Goal: Task Accomplishment & Management: Manage account settings

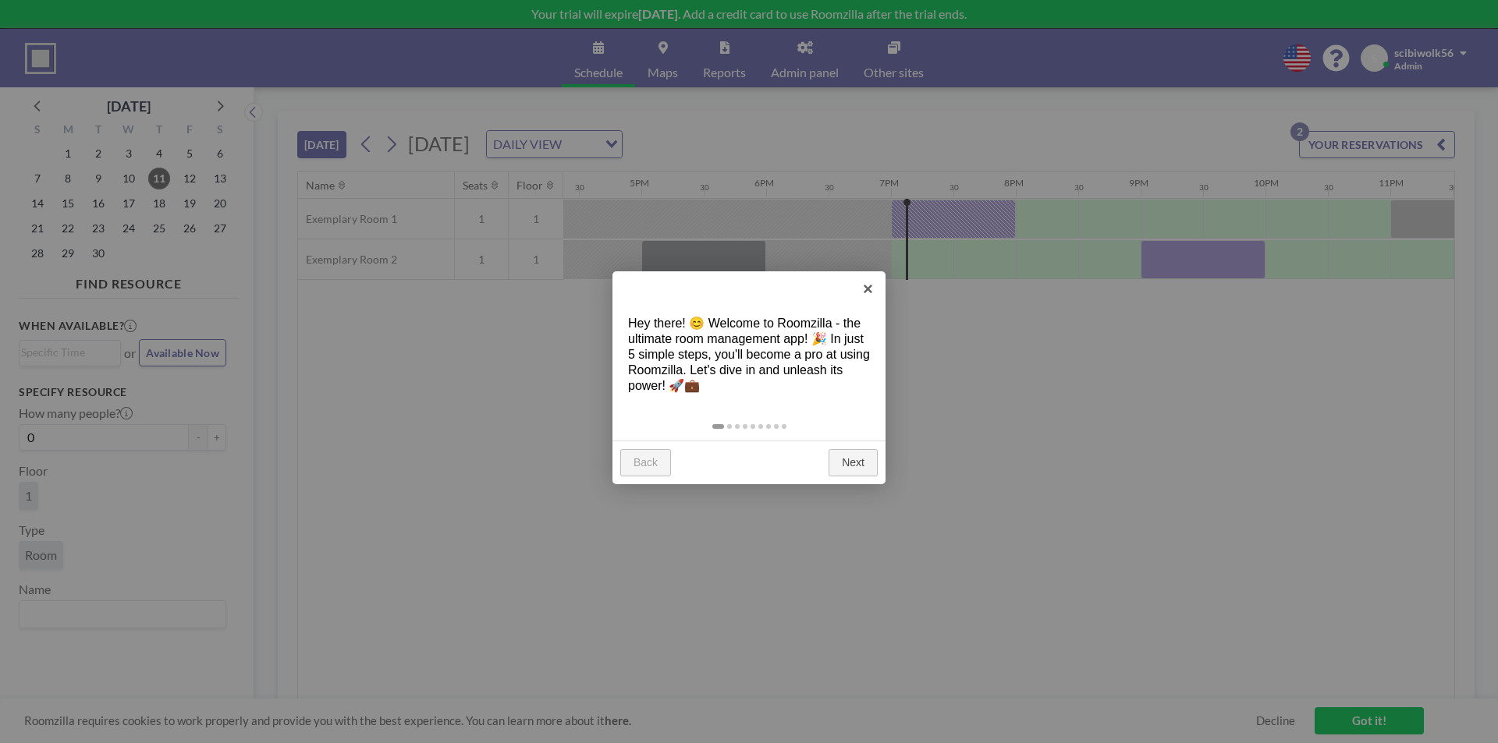
scroll to position [0, 2106]
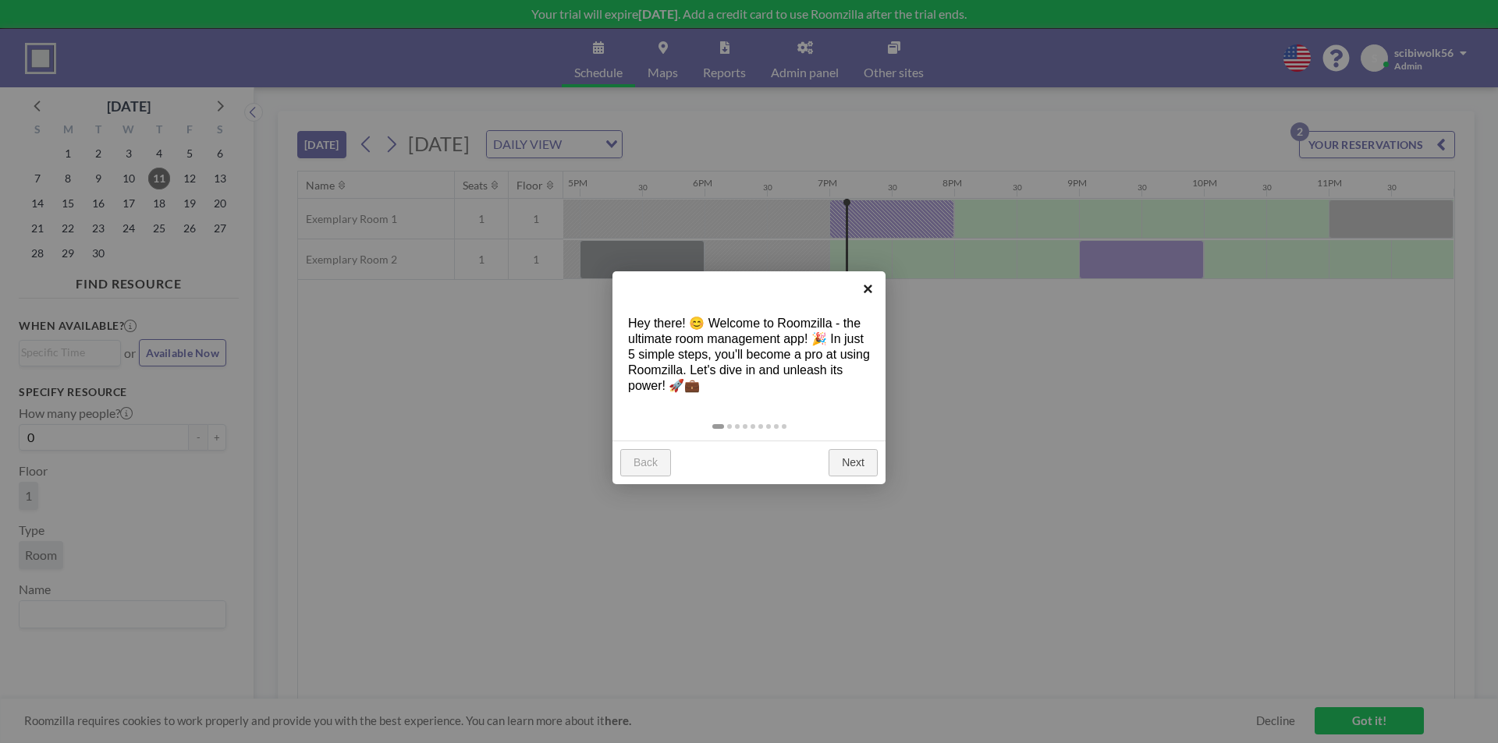
click at [871, 278] on link "×" at bounding box center [867, 288] width 35 height 35
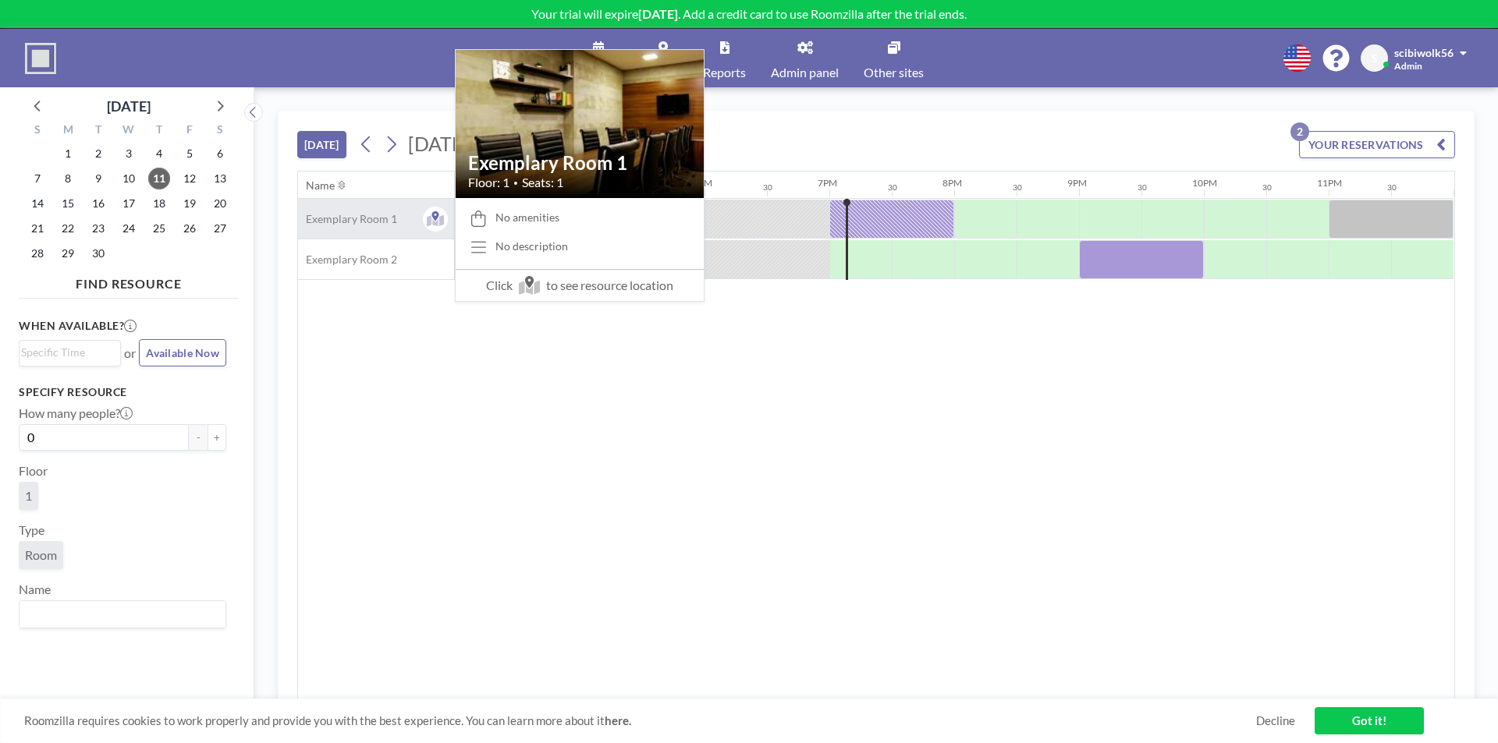
click at [394, 213] on span "Exemplary Room 1" at bounding box center [347, 219] width 99 height 14
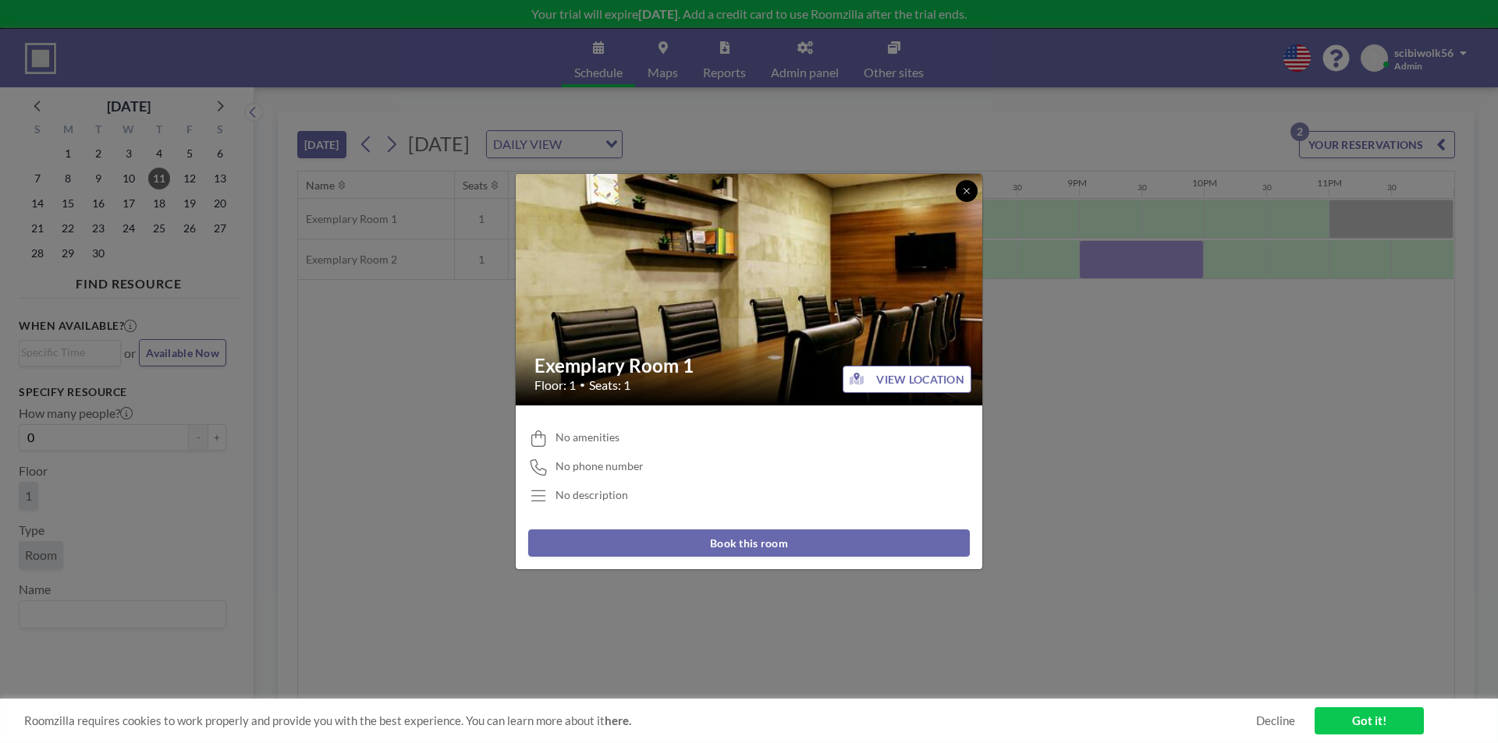
click at [966, 188] on icon at bounding box center [966, 190] width 9 height 9
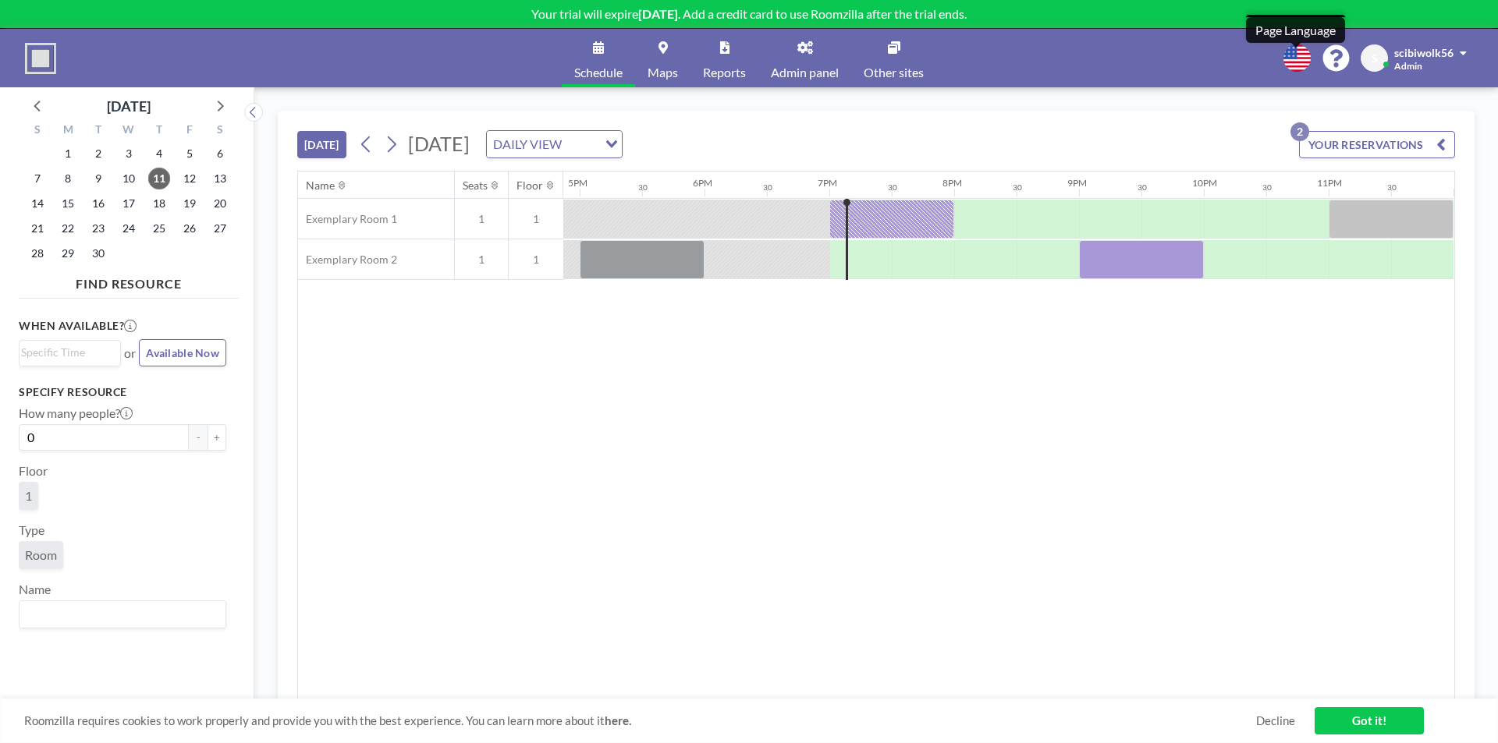
click at [1297, 57] on icon at bounding box center [1296, 57] width 27 height 27
click at [1314, 94] on li "English" at bounding box center [1305, 93] width 80 height 20
click at [1442, 142] on icon "button" at bounding box center [1440, 144] width 9 height 19
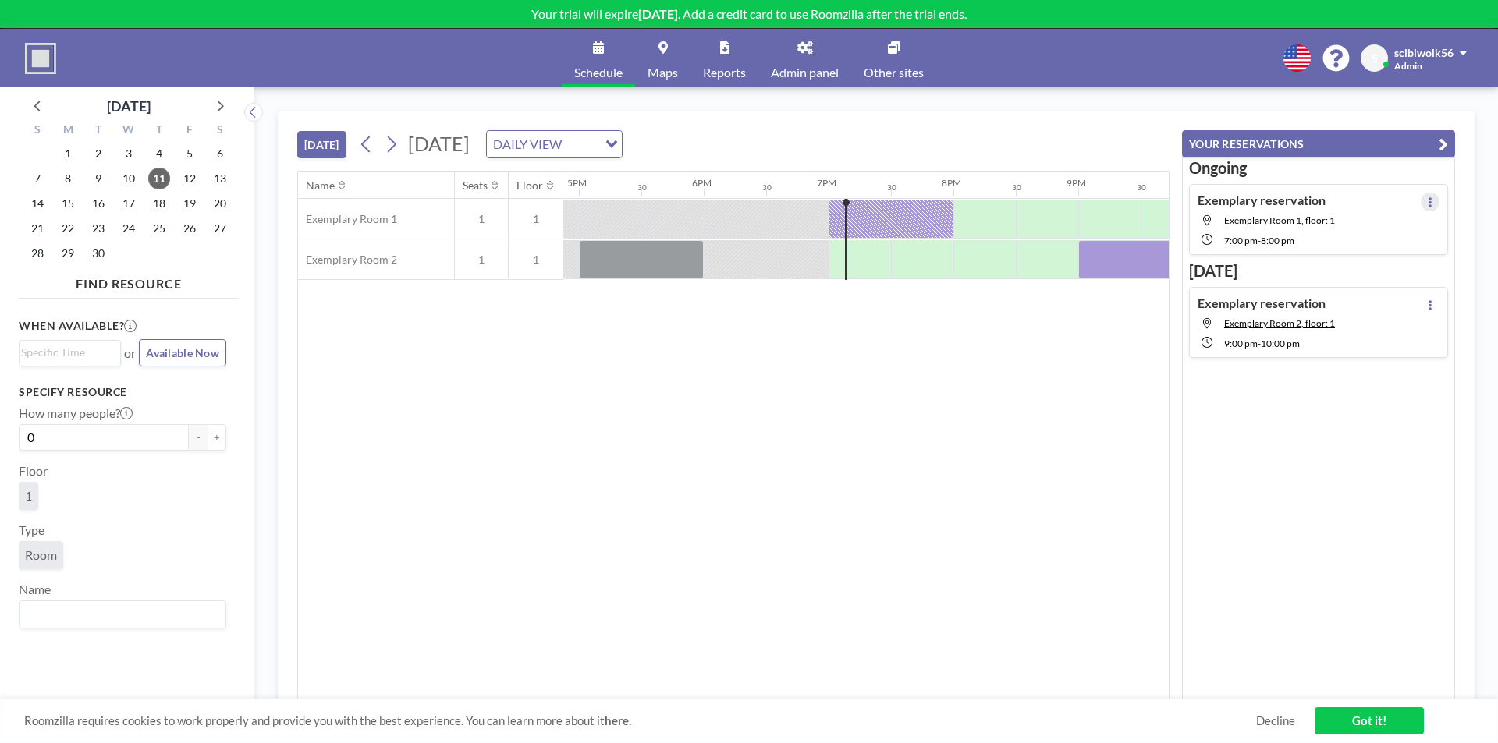
click at [1425, 203] on button at bounding box center [1430, 202] width 19 height 19
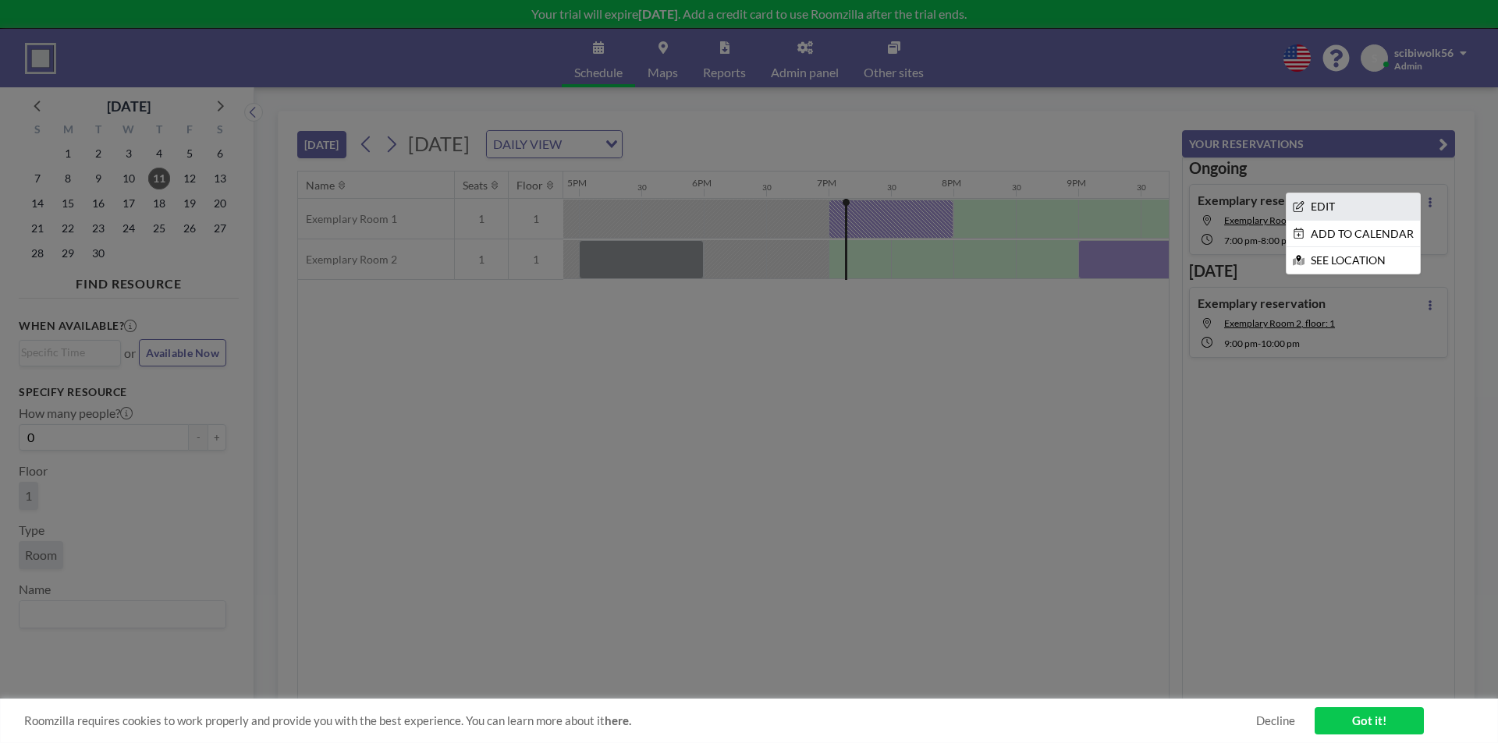
click at [1336, 207] on li "EDIT" at bounding box center [1352, 206] width 133 height 27
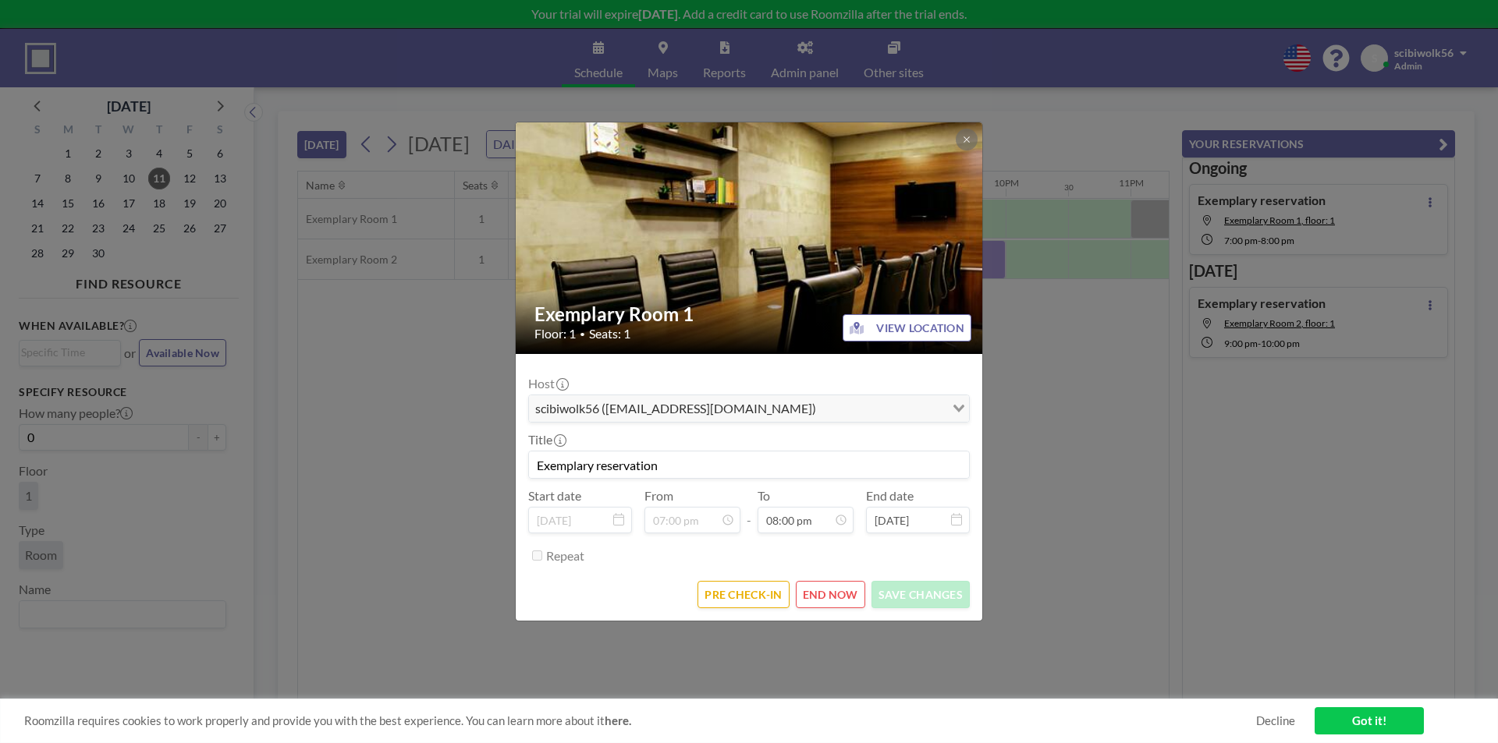
scroll to position [0, 2309]
click at [816, 595] on button "END NOW" at bounding box center [830, 594] width 69 height 27
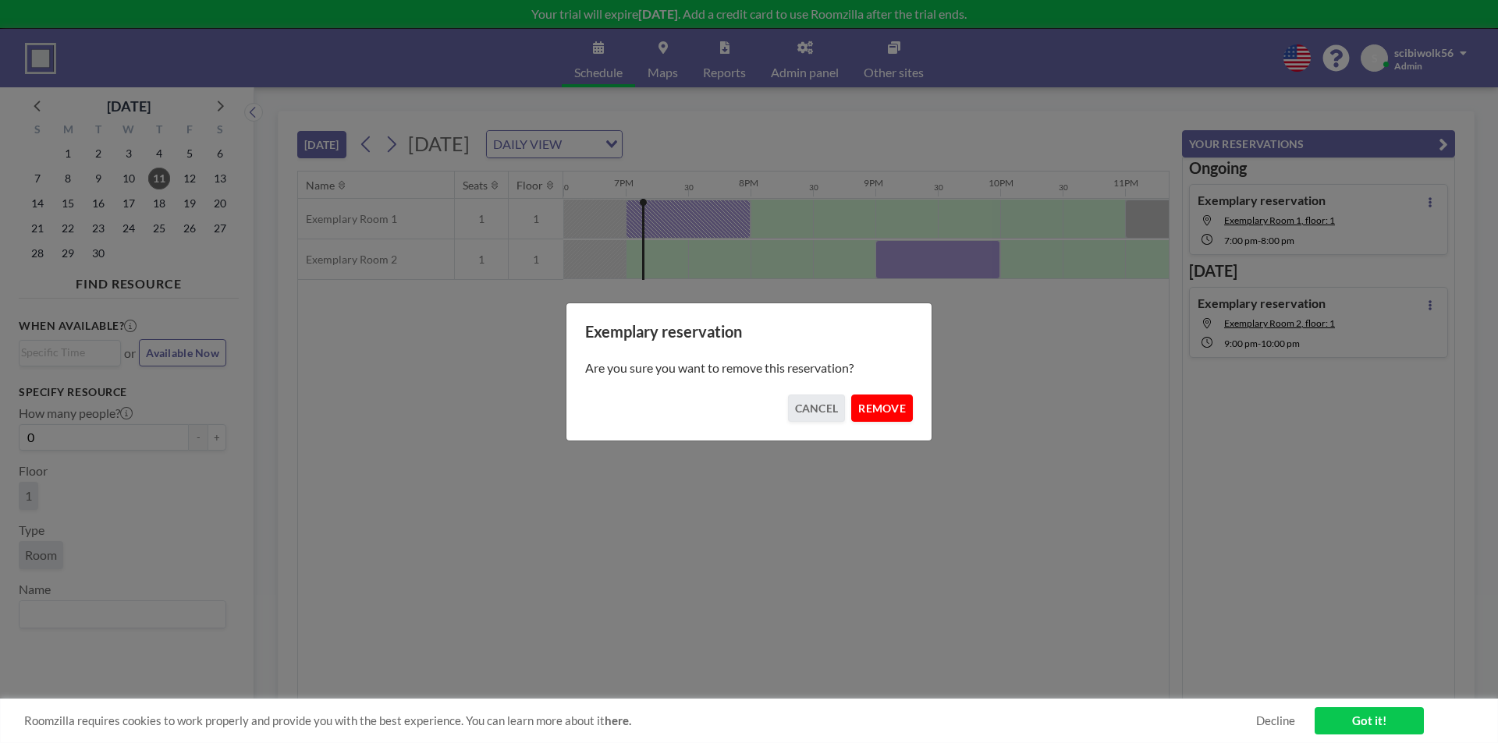
click at [879, 407] on button "REMOVE" at bounding box center [882, 408] width 62 height 27
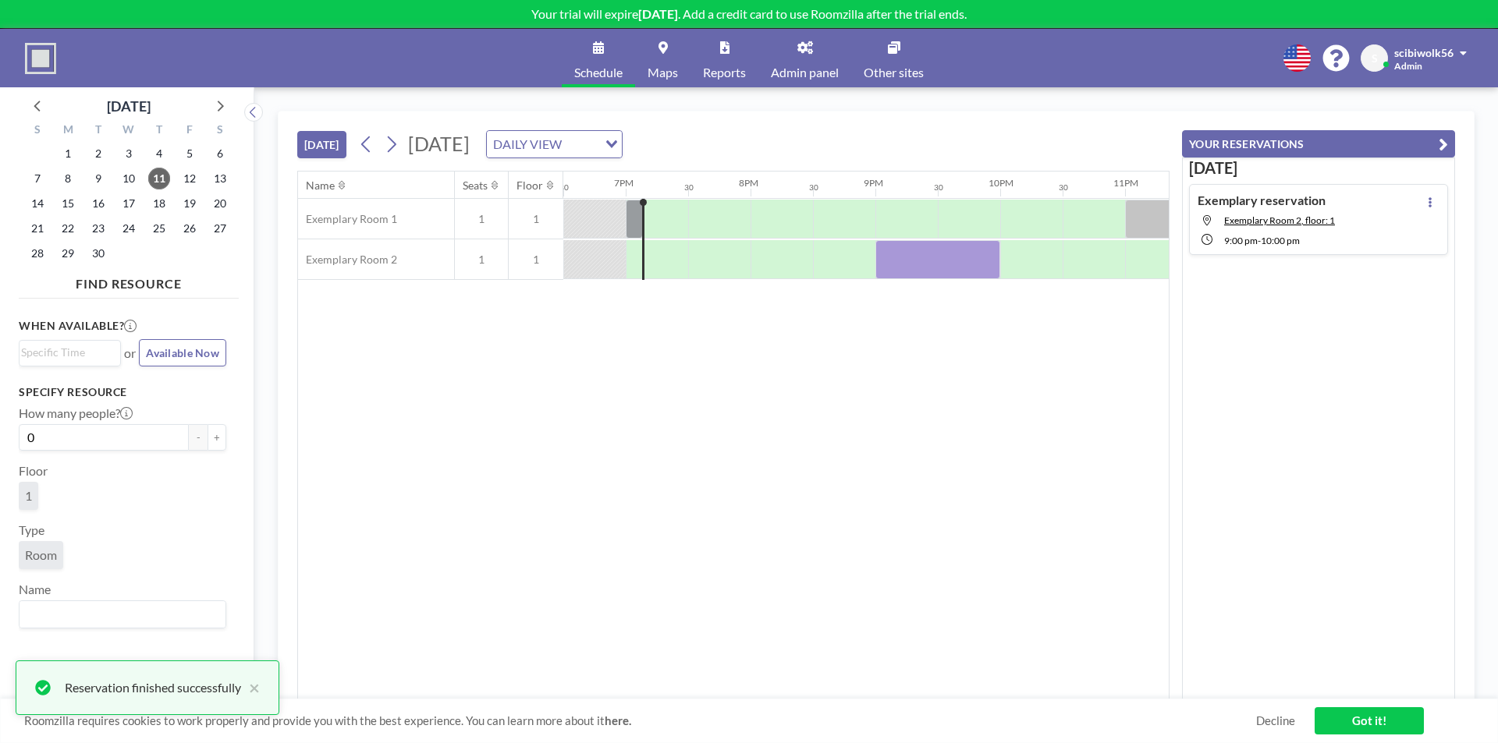
click at [1424, 297] on div "Today Exemplary reservation Exemplary Room 2, floor: 1 9:00 PM - 10:00 PM" at bounding box center [1318, 429] width 273 height 543
click at [1428, 200] on icon at bounding box center [1429, 202] width 3 height 10
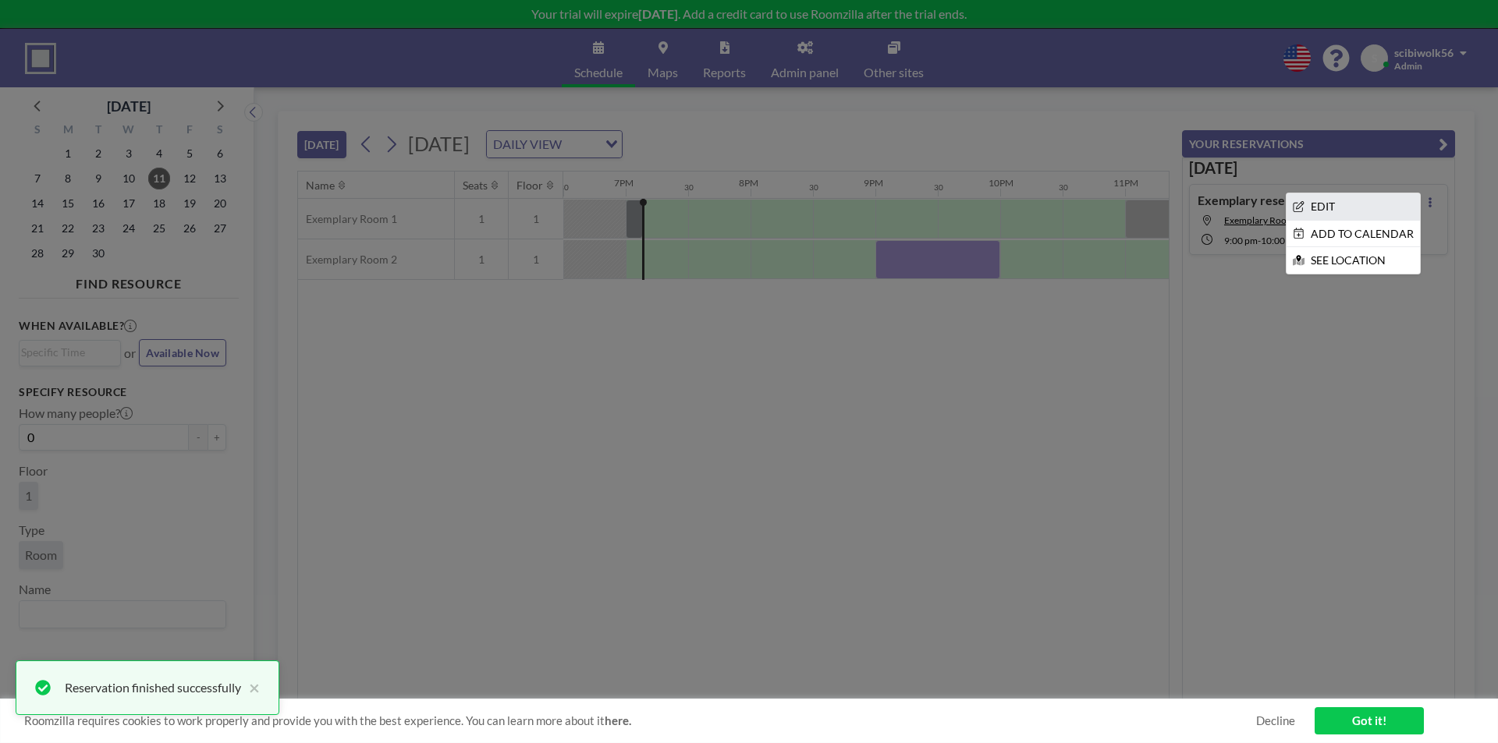
click at [1350, 214] on li "EDIT" at bounding box center [1352, 206] width 133 height 27
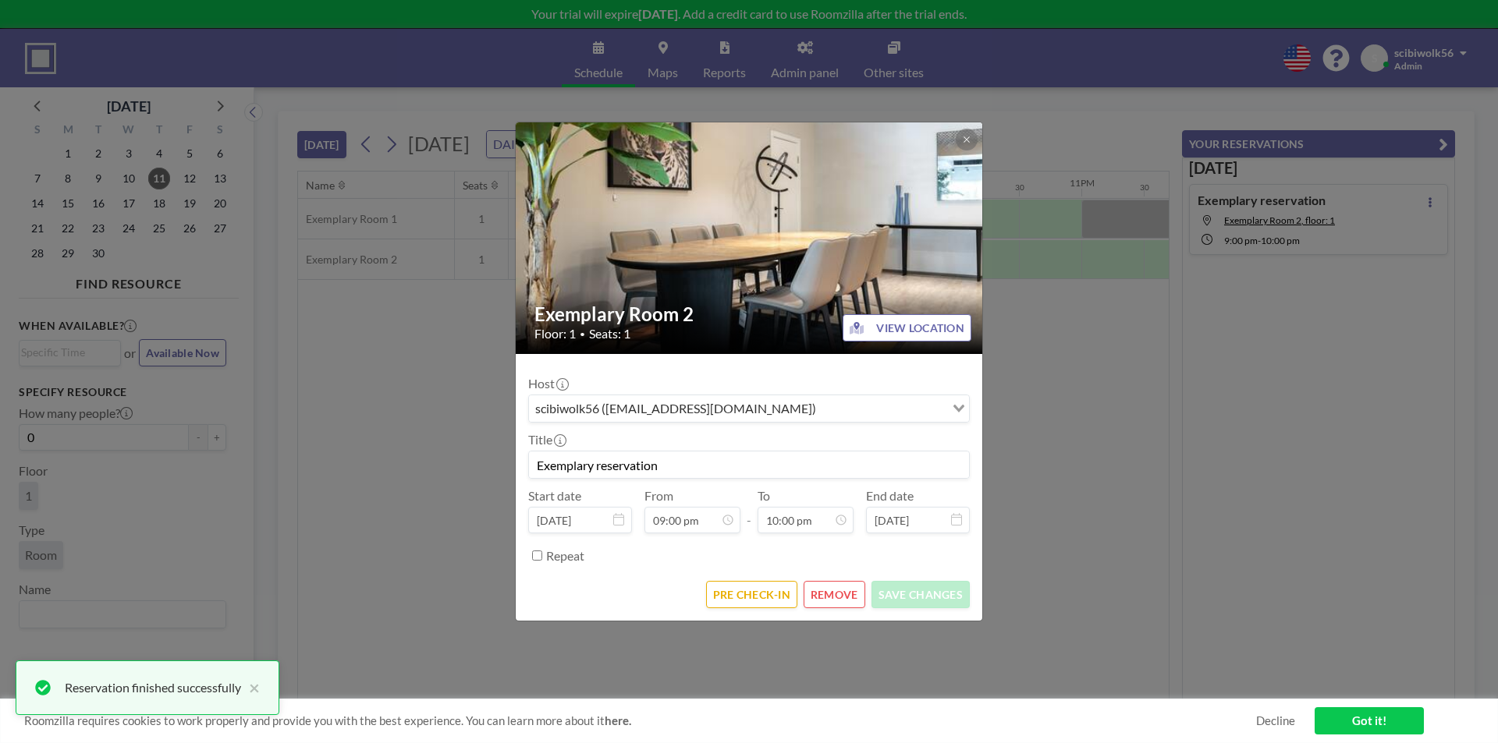
scroll to position [0, 2392]
click at [835, 593] on button "REMOVE" at bounding box center [834, 594] width 62 height 27
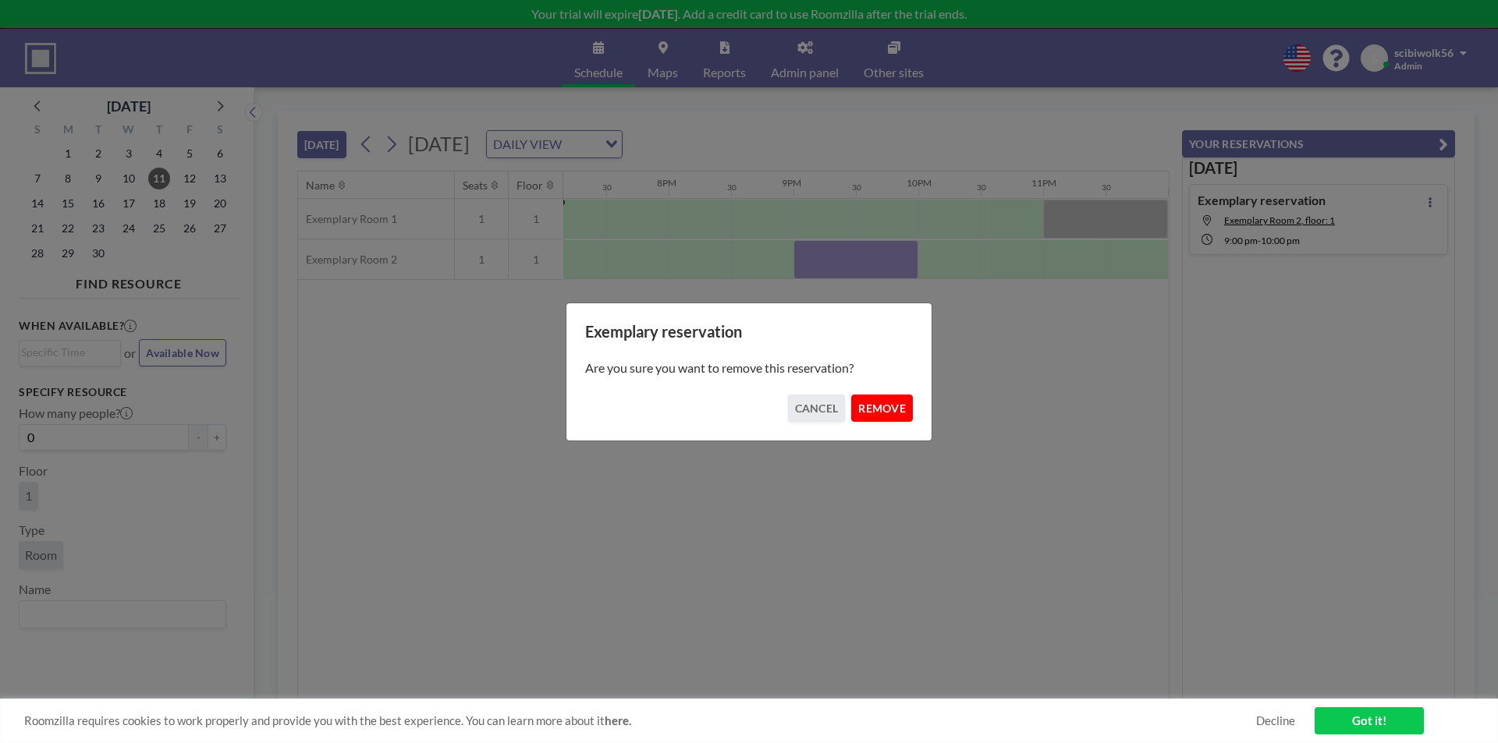
click at [876, 413] on button "REMOVE" at bounding box center [882, 408] width 62 height 27
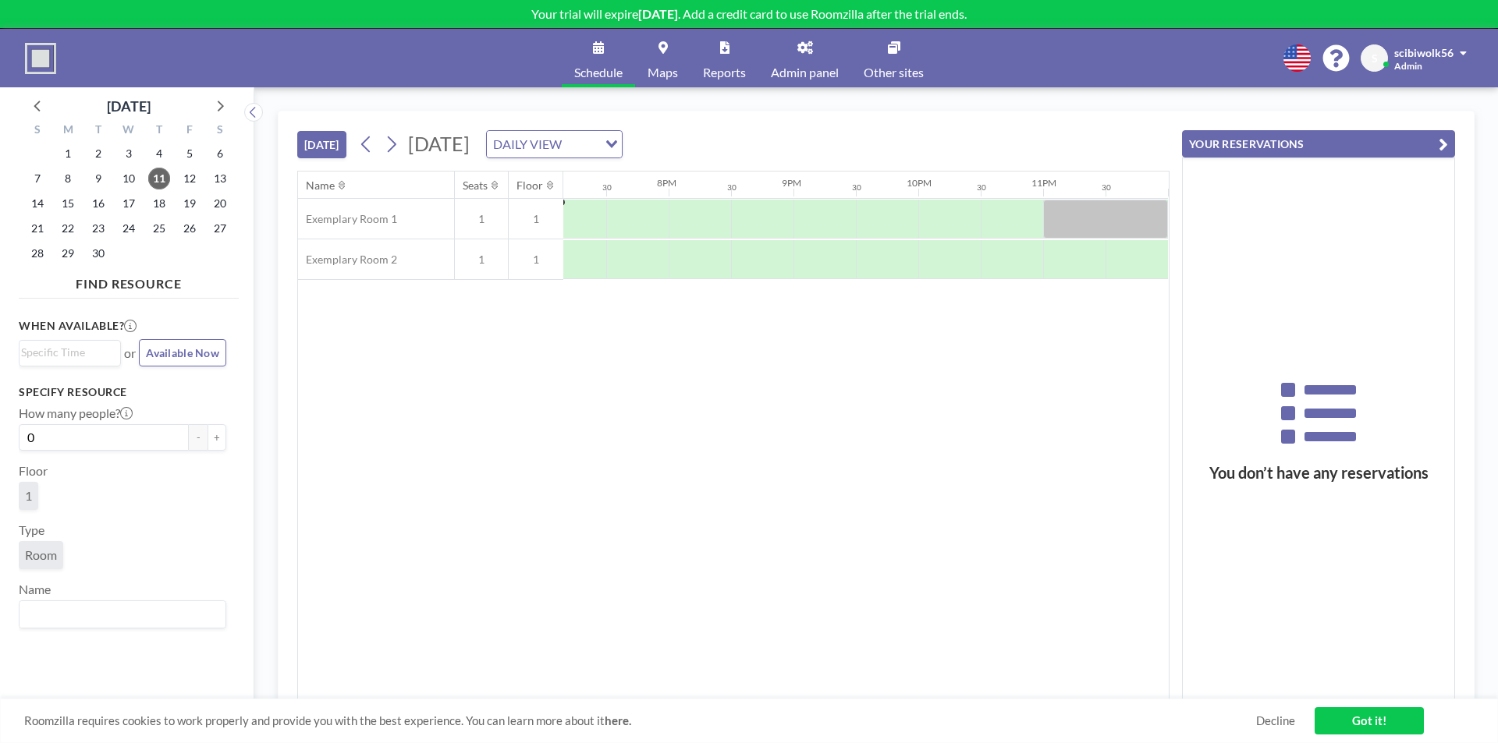
drag, startPoint x: 1347, startPoint y: 721, endPoint x: 1338, endPoint y: 718, distance: 9.6
click at [1347, 720] on link "Got it!" at bounding box center [1368, 721] width 109 height 27
click at [617, 140] on icon "Search for option" at bounding box center [611, 144] width 11 height 8
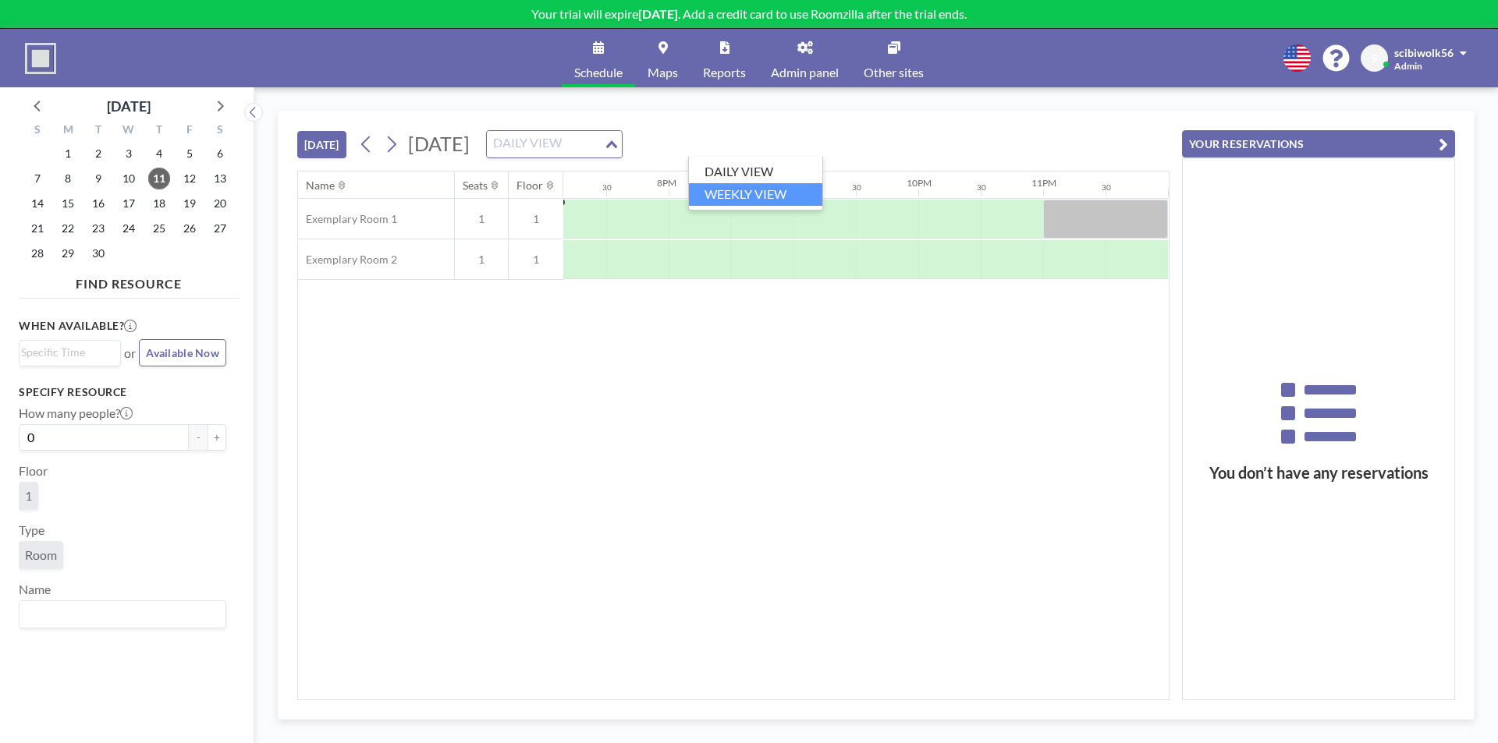
click at [718, 195] on li "WEEKLY VIEW" at bounding box center [755, 194] width 133 height 23
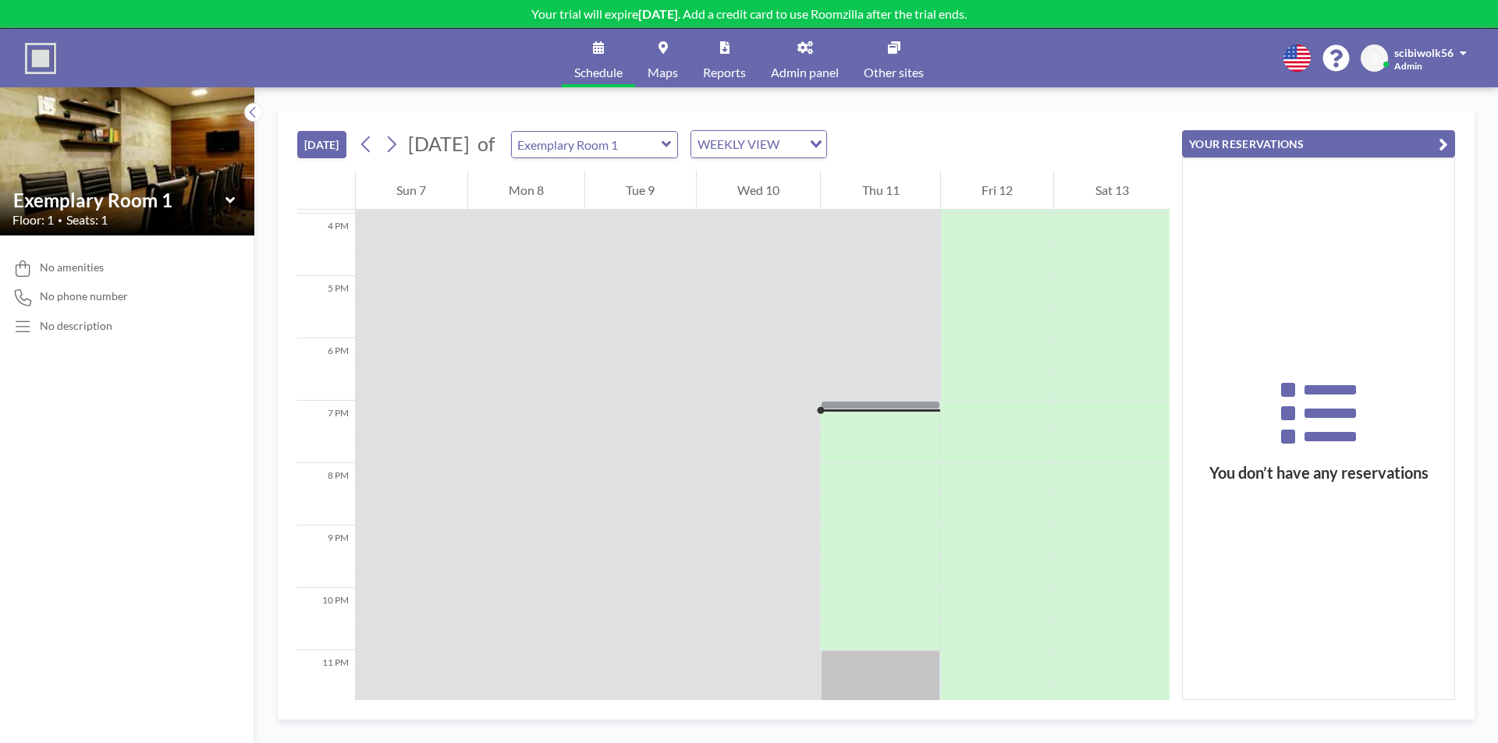
scroll to position [1015, 0]
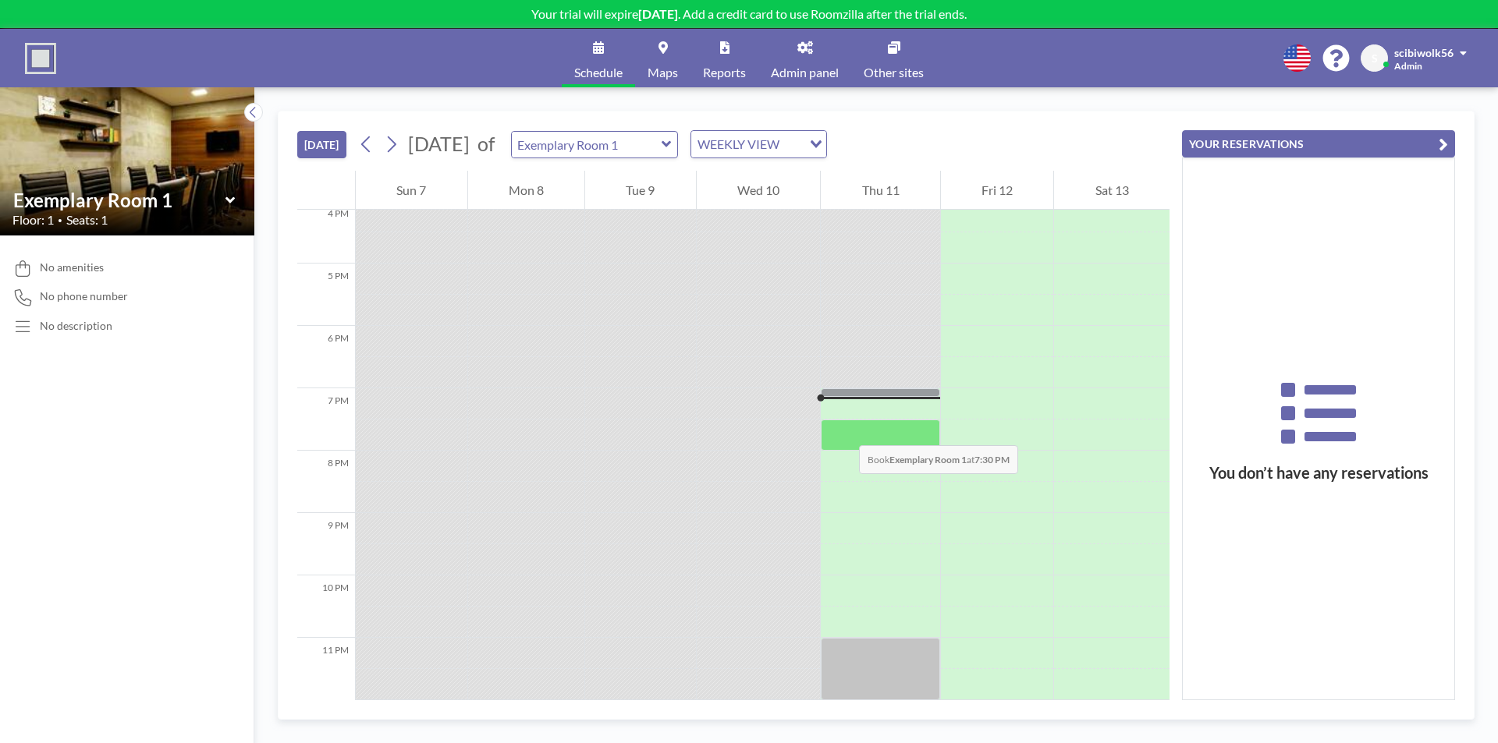
click at [843, 430] on div at bounding box center [880, 435] width 119 height 31
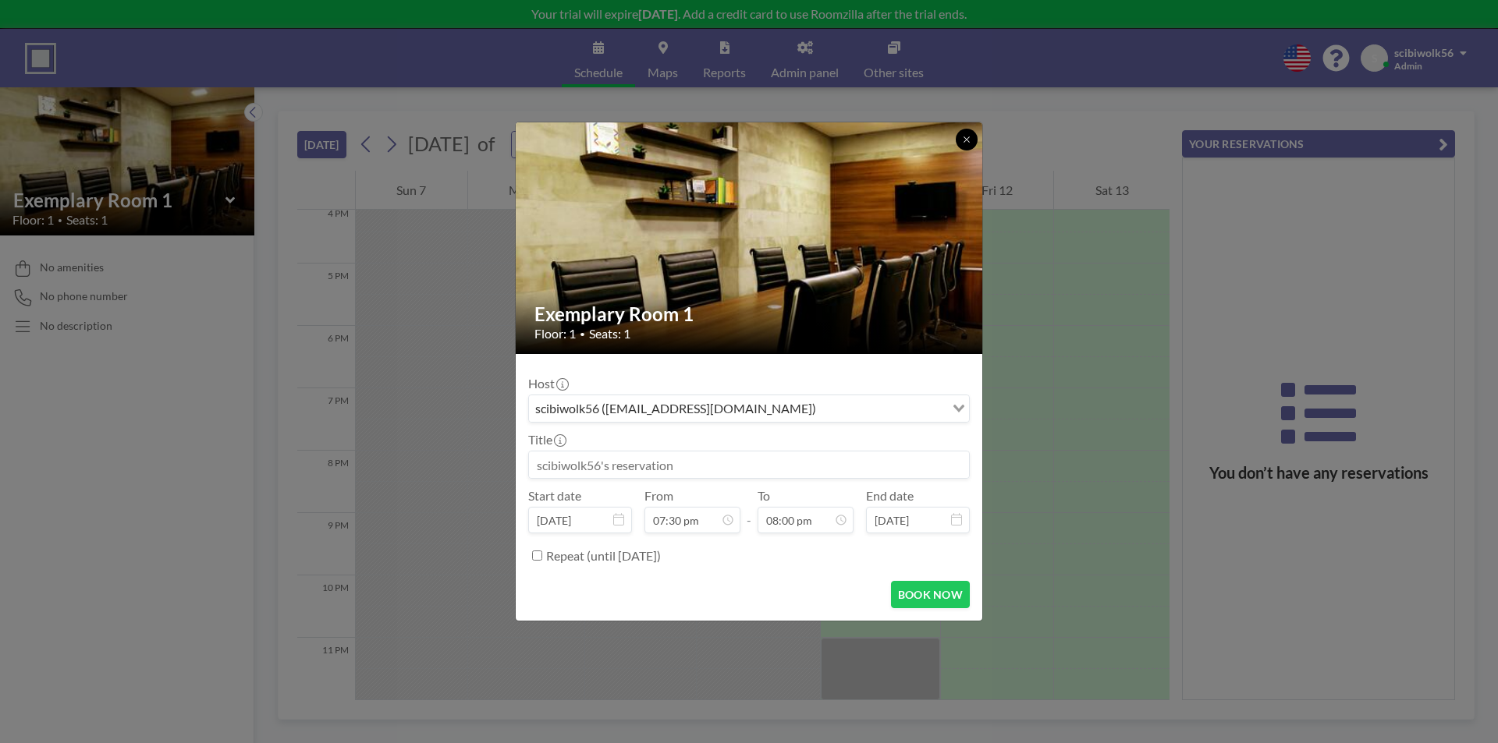
click at [969, 137] on icon at bounding box center [965, 139] width 5 height 5
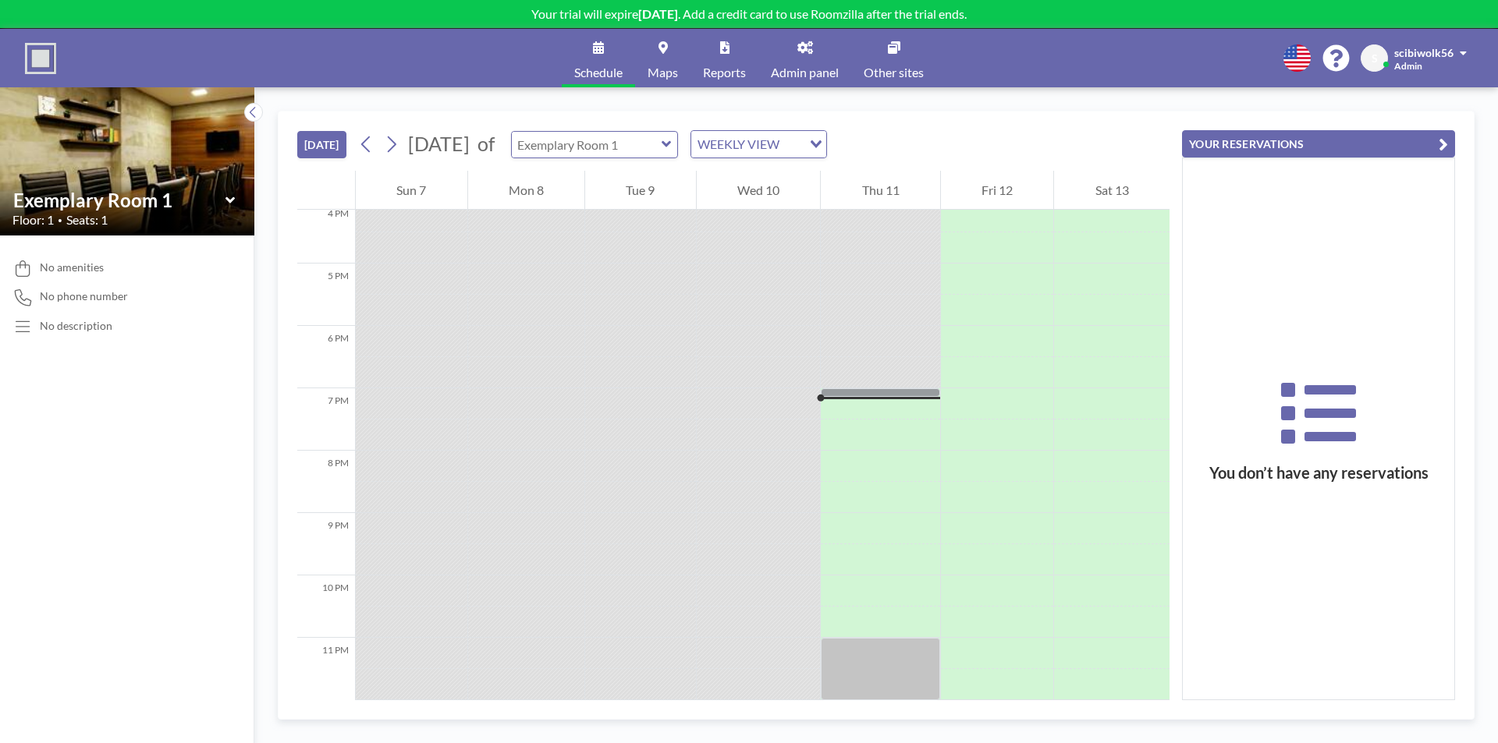
click at [662, 151] on input "text" at bounding box center [587, 145] width 150 height 26
type input "Exemplary Room 2"
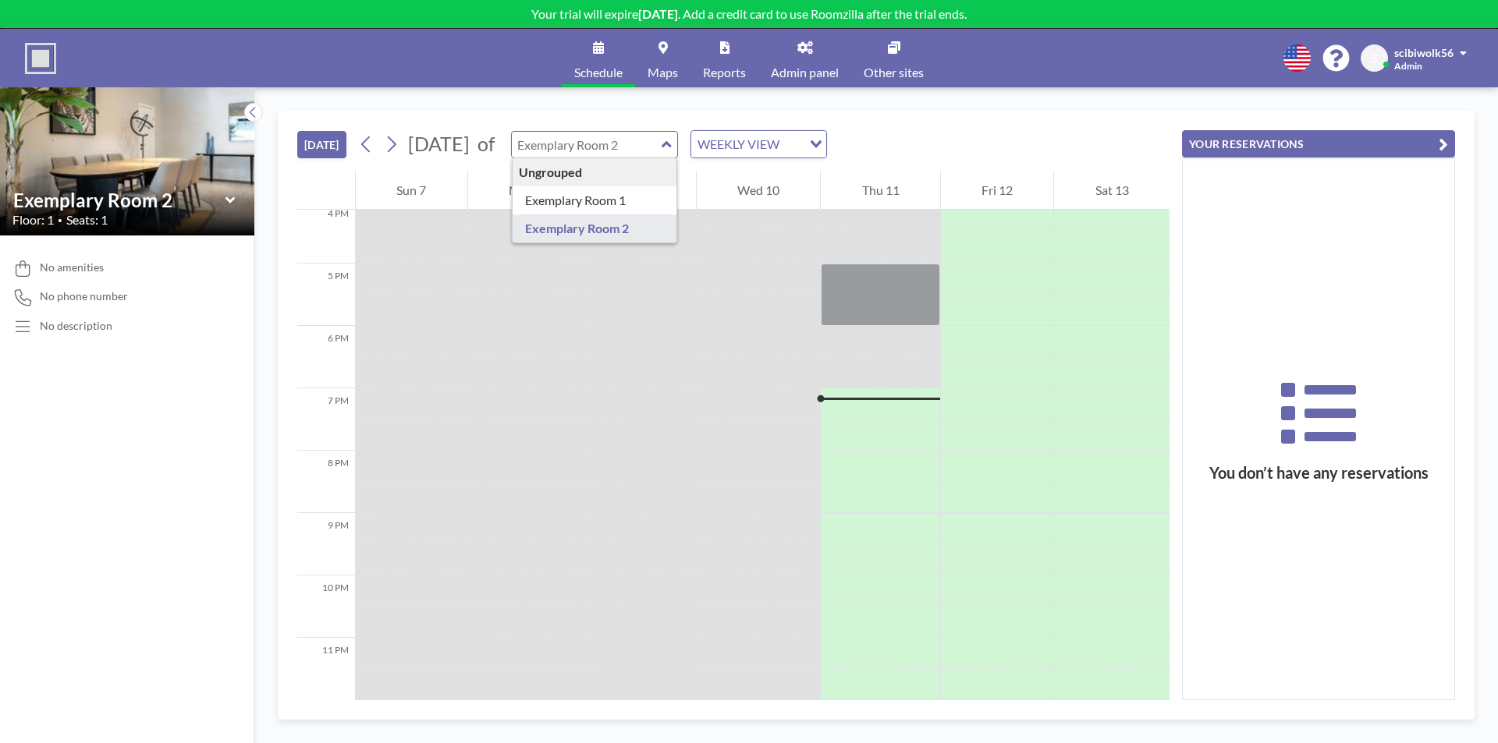
click at [662, 148] on input "text" at bounding box center [587, 145] width 150 height 26
type input "Exemplary Room 2"
click at [662, 146] on input "text" at bounding box center [587, 145] width 150 height 26
type input "Exemplary Room 1"
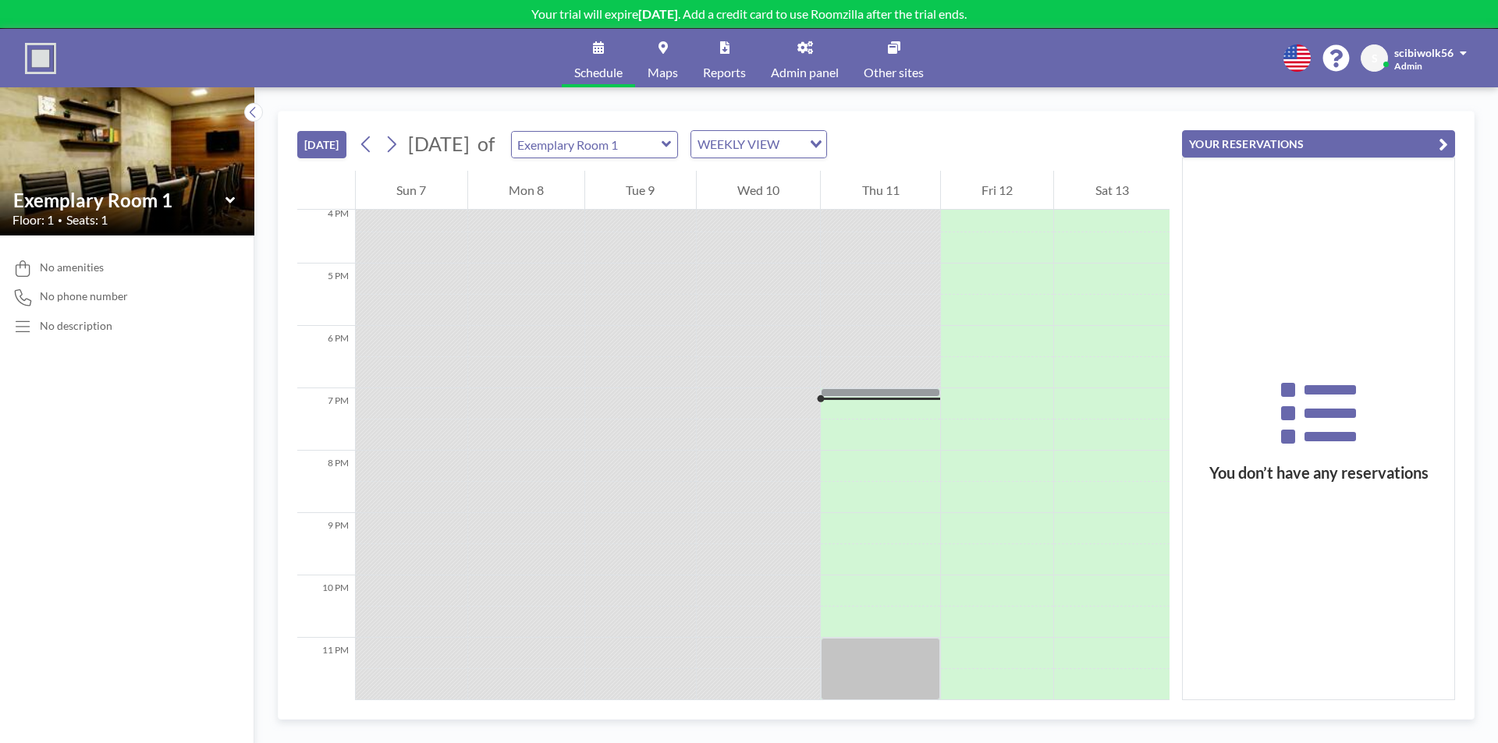
click at [341, 140] on button "[DATE]" at bounding box center [321, 144] width 49 height 27
click at [234, 200] on icon at bounding box center [230, 201] width 10 height 16
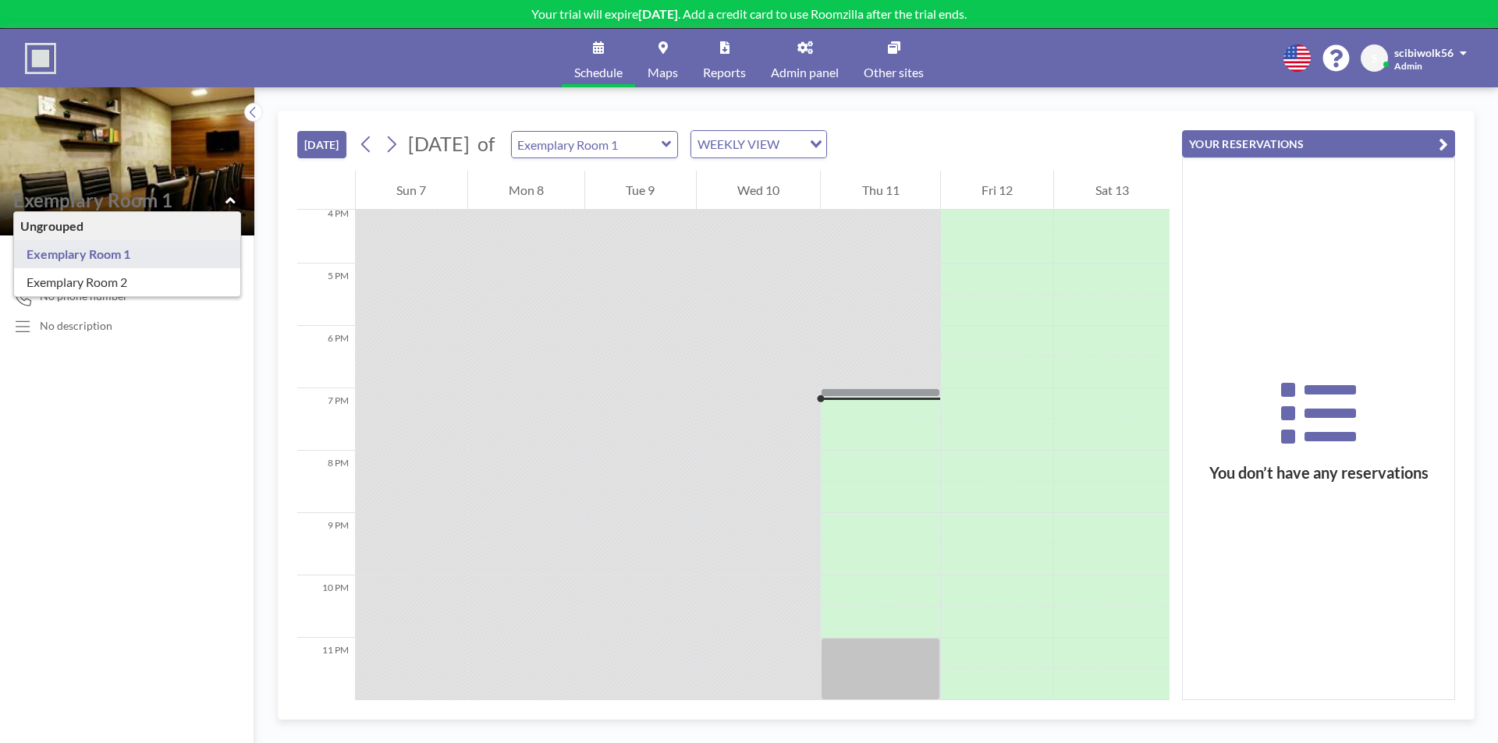
click at [815, 50] on link "Admin panel" at bounding box center [804, 58] width 93 height 59
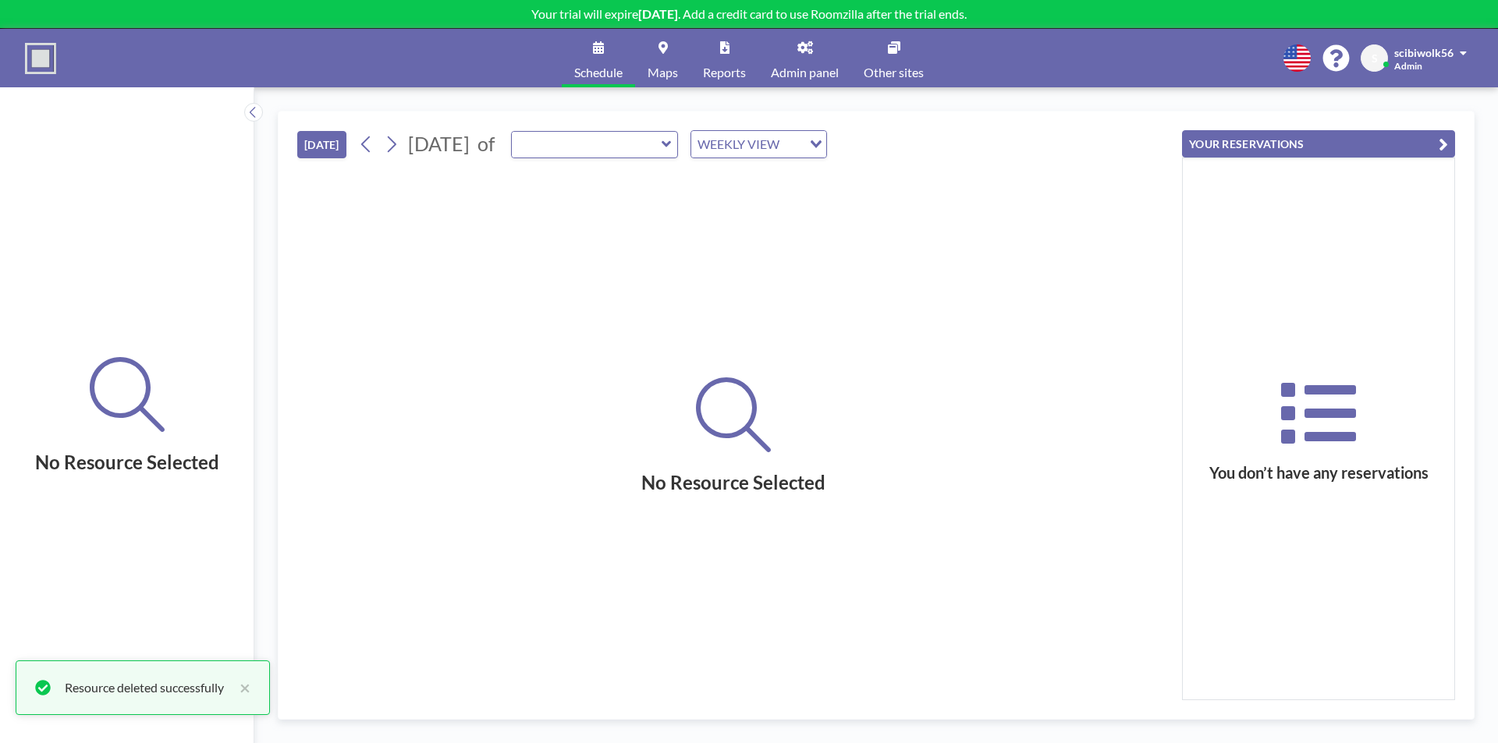
click at [738, 50] on link "Reports" at bounding box center [724, 58] width 68 height 59
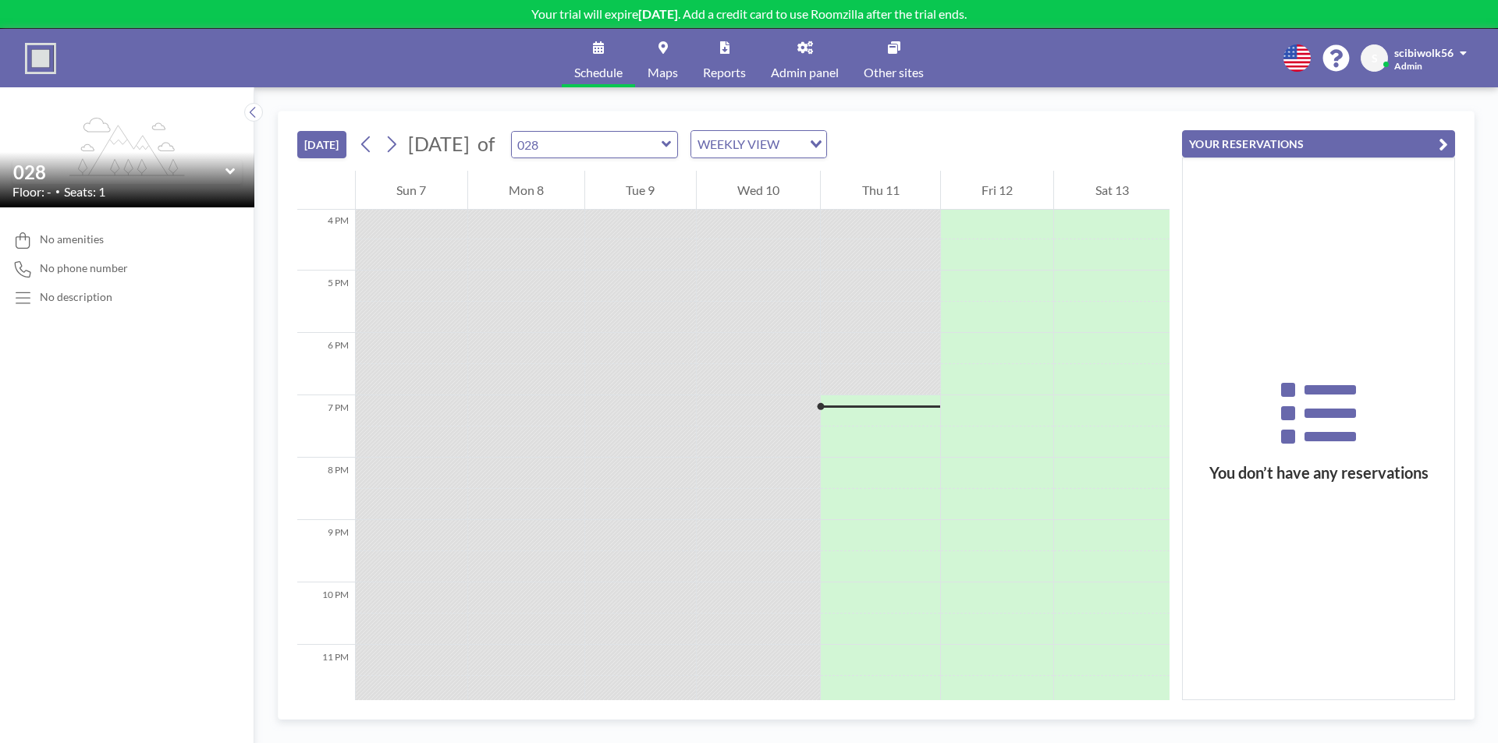
scroll to position [1015, 0]
click at [839, 513] on div at bounding box center [880, 528] width 119 height 31
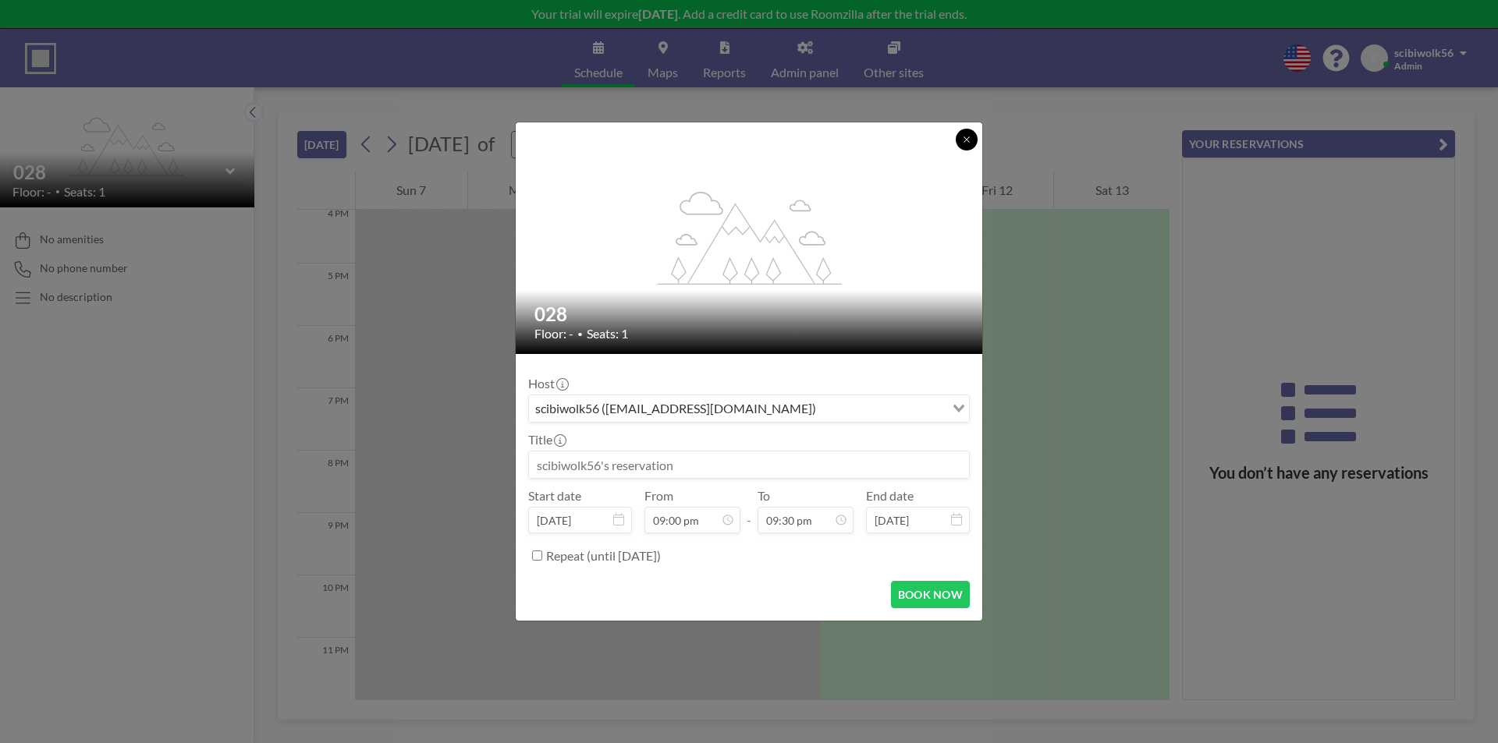
click at [969, 138] on icon at bounding box center [966, 139] width 9 height 9
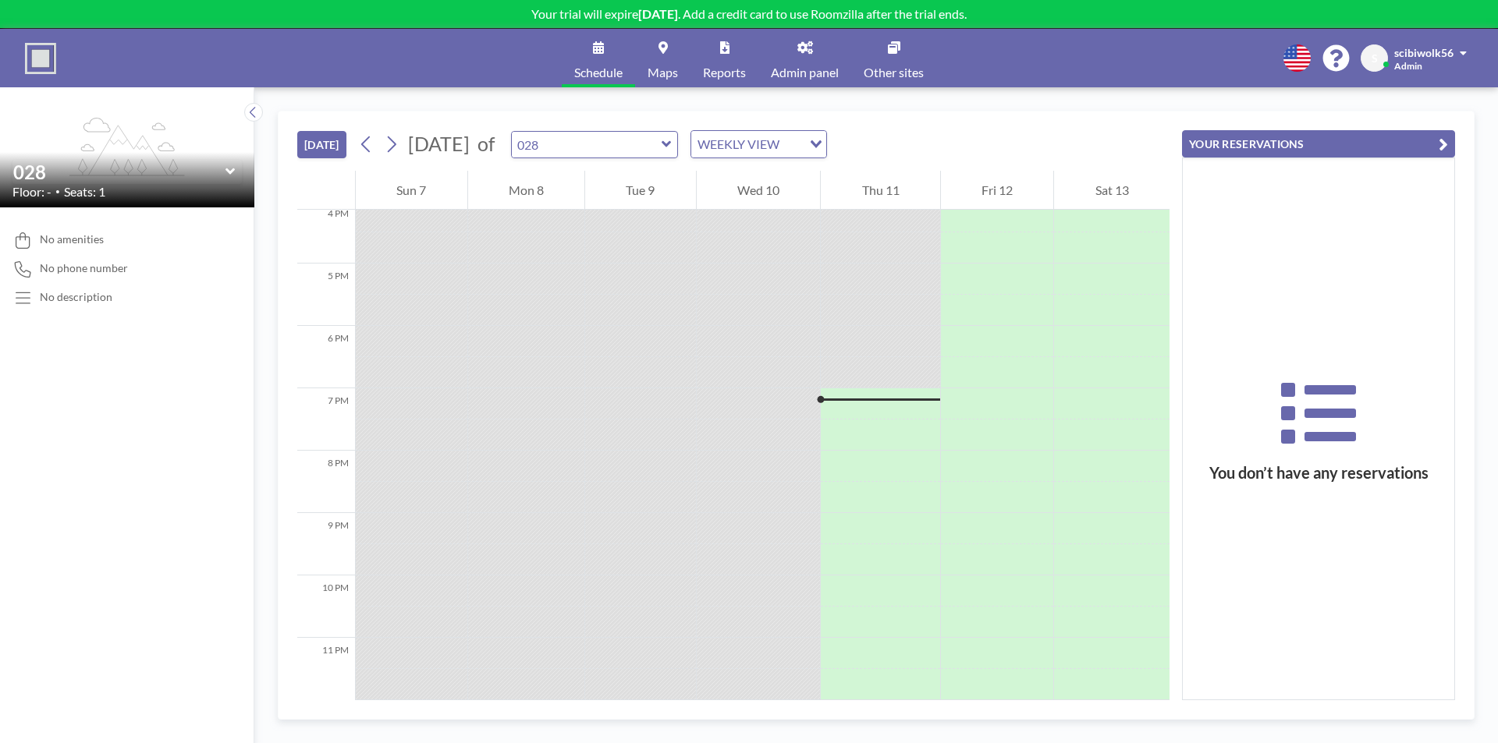
click at [1211, 147] on button "YOUR RESERVATIONS" at bounding box center [1318, 143] width 273 height 27
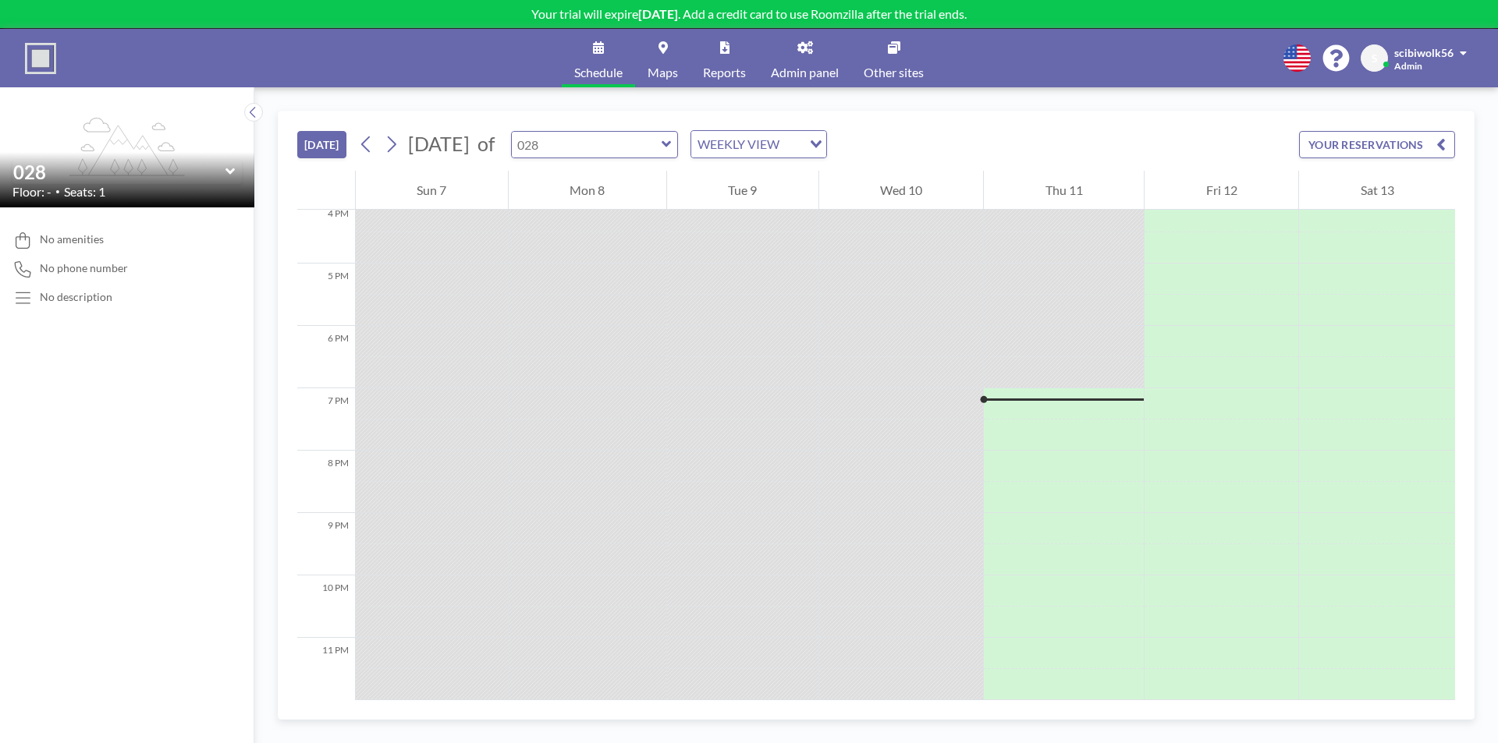
click at [662, 139] on input "text" at bounding box center [587, 145] width 150 height 26
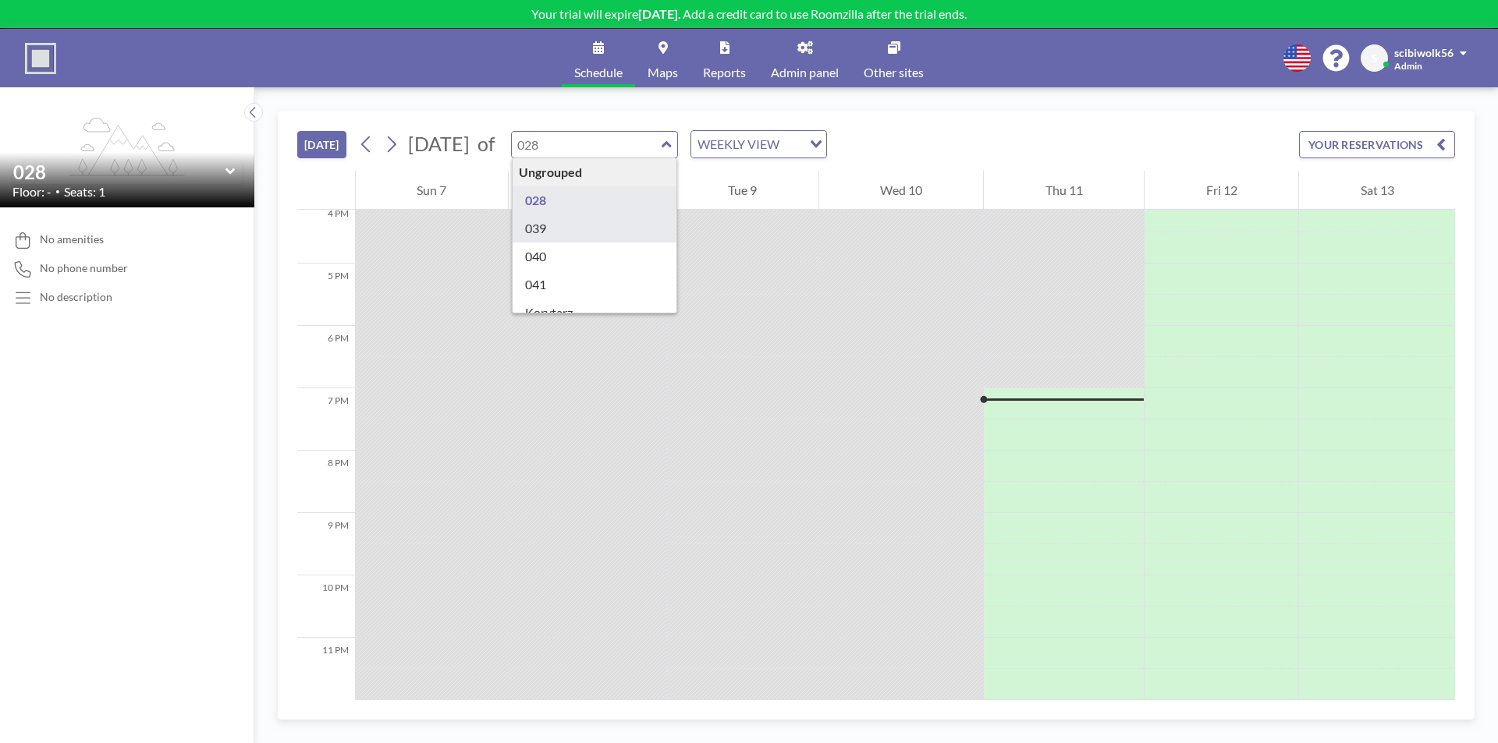
type input "039"
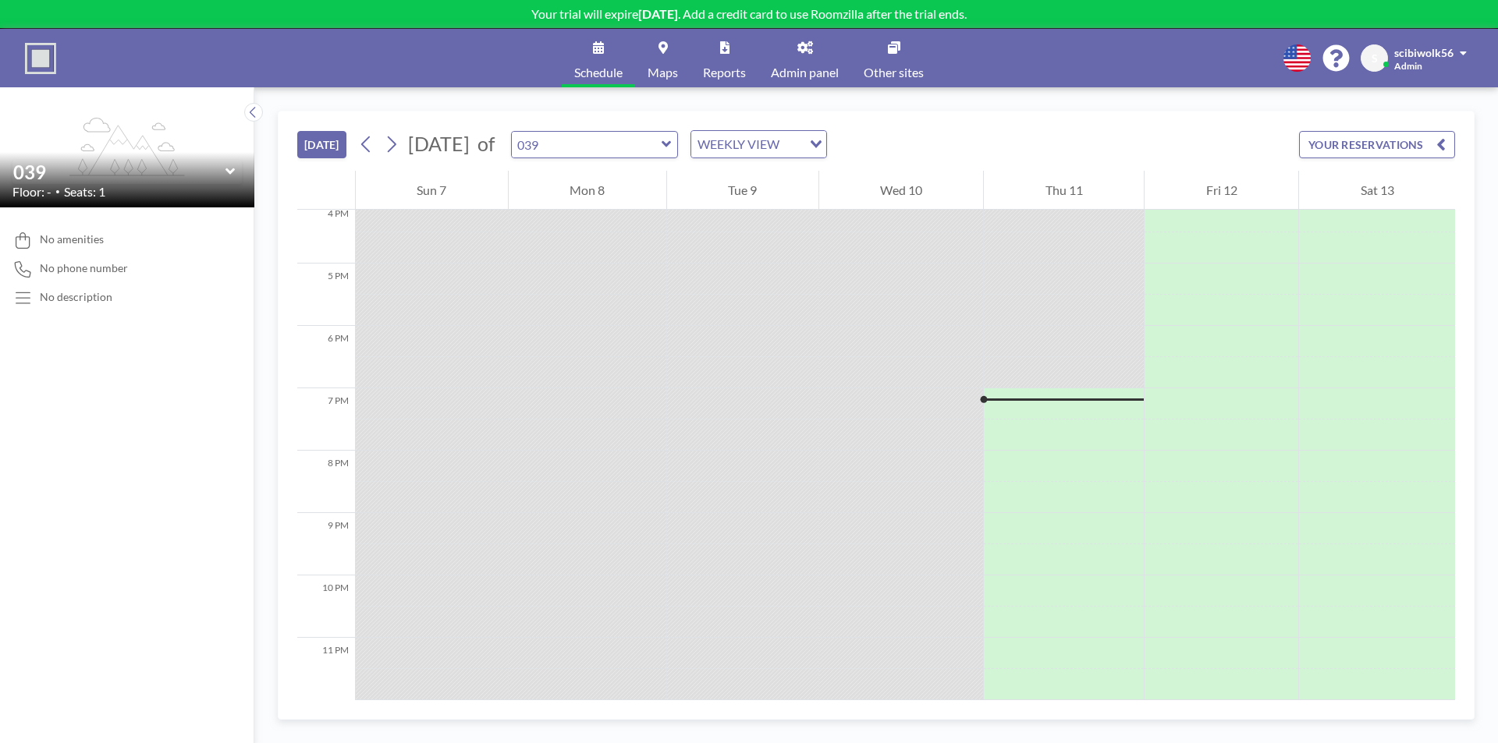
click at [232, 172] on icon at bounding box center [229, 171] width 9 height 6
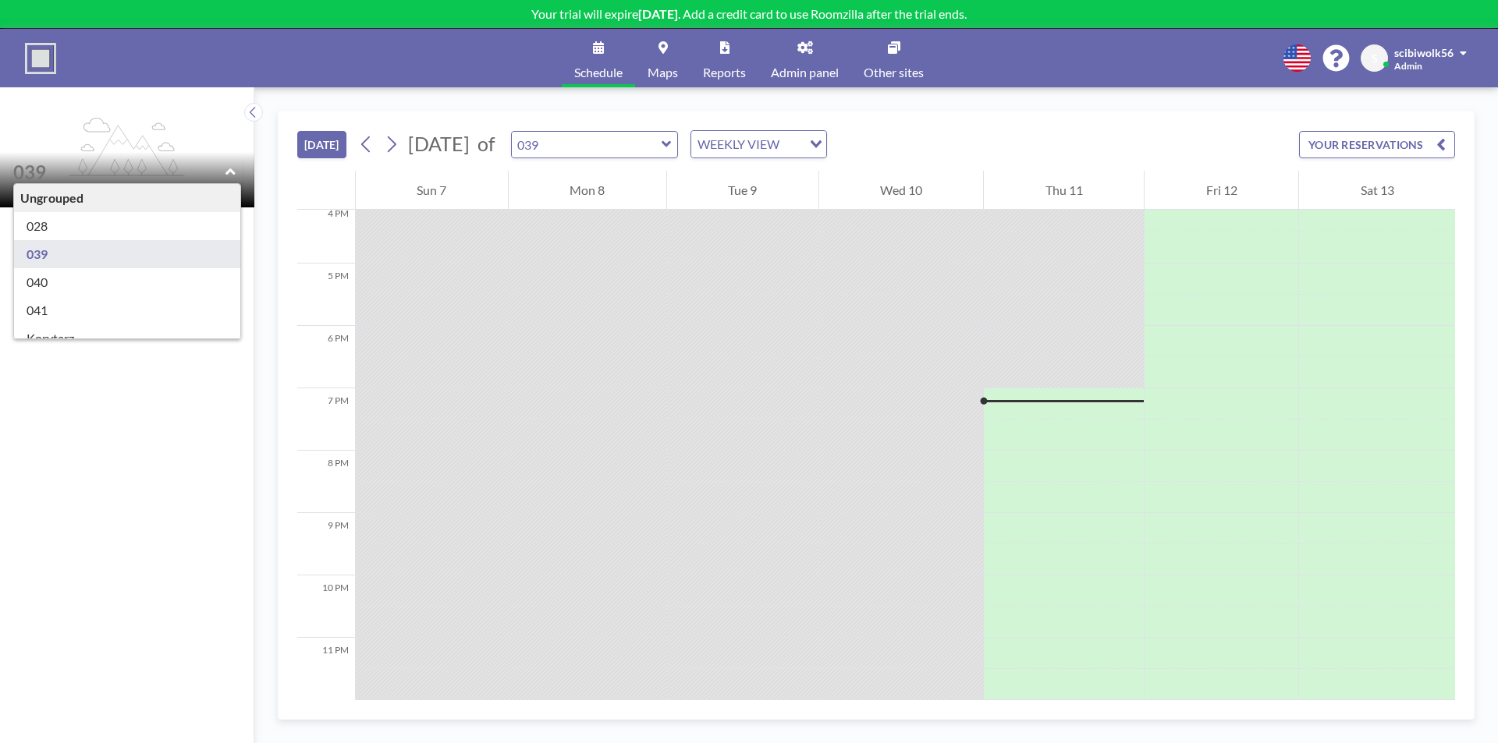
click at [232, 172] on icon at bounding box center [229, 171] width 9 height 6
type input "039"
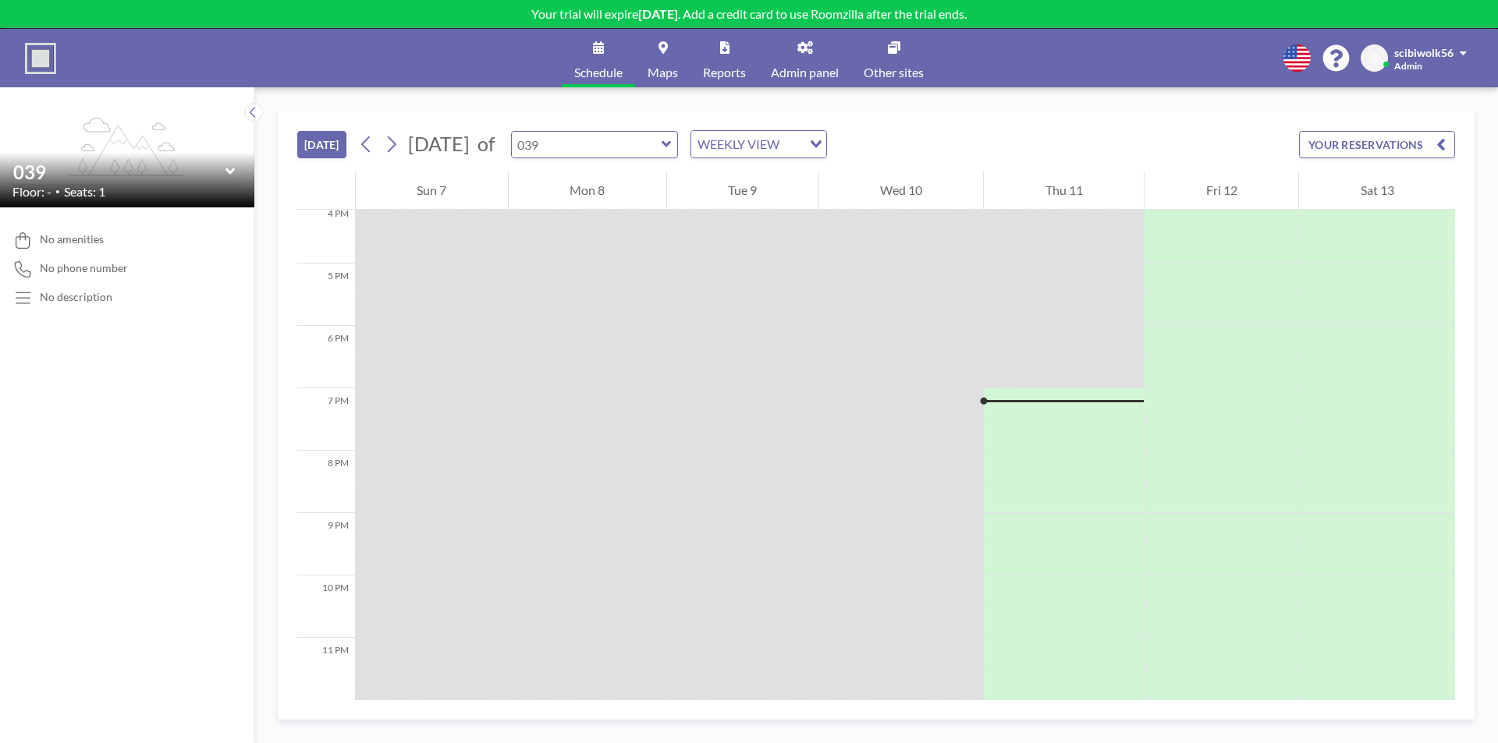
click at [662, 135] on input "text" at bounding box center [587, 145] width 150 height 26
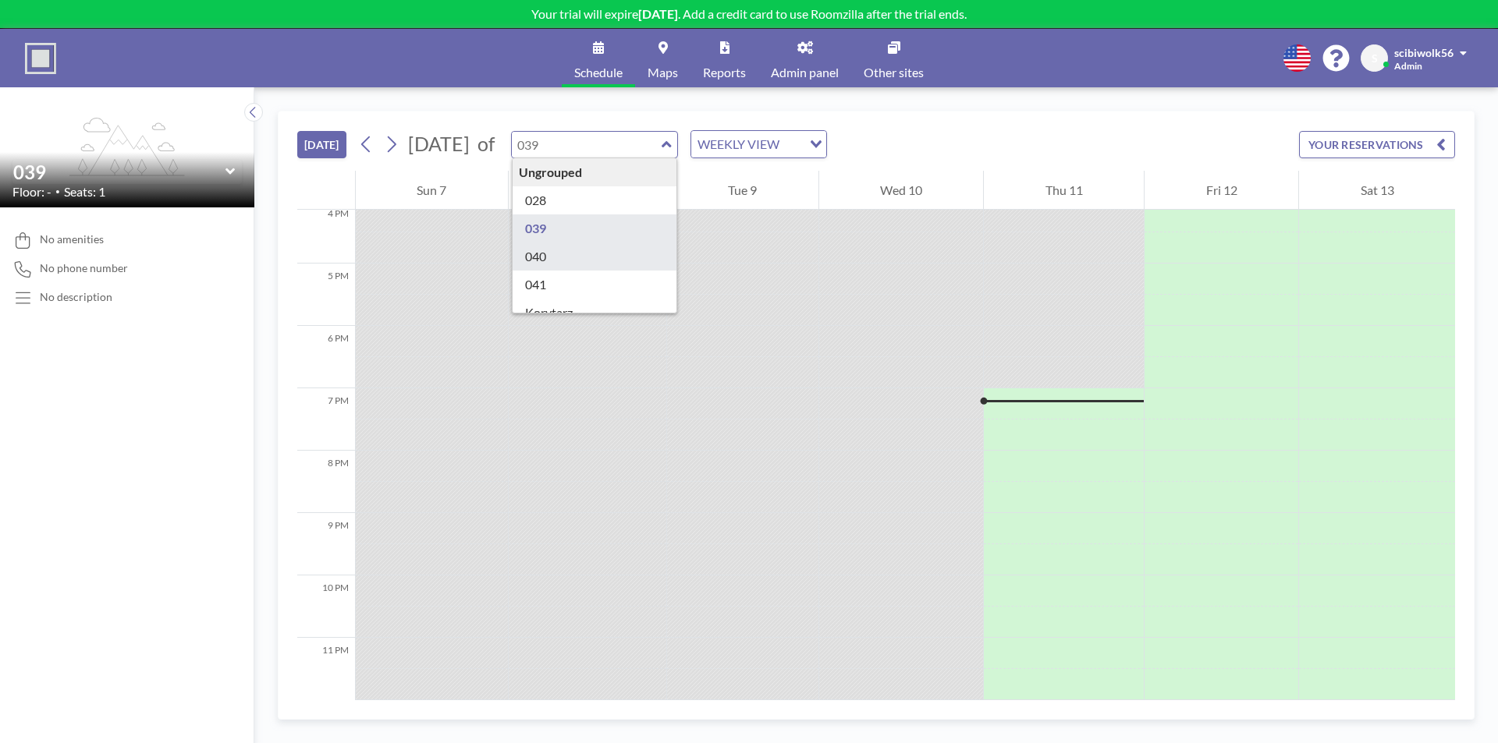
type input "040"
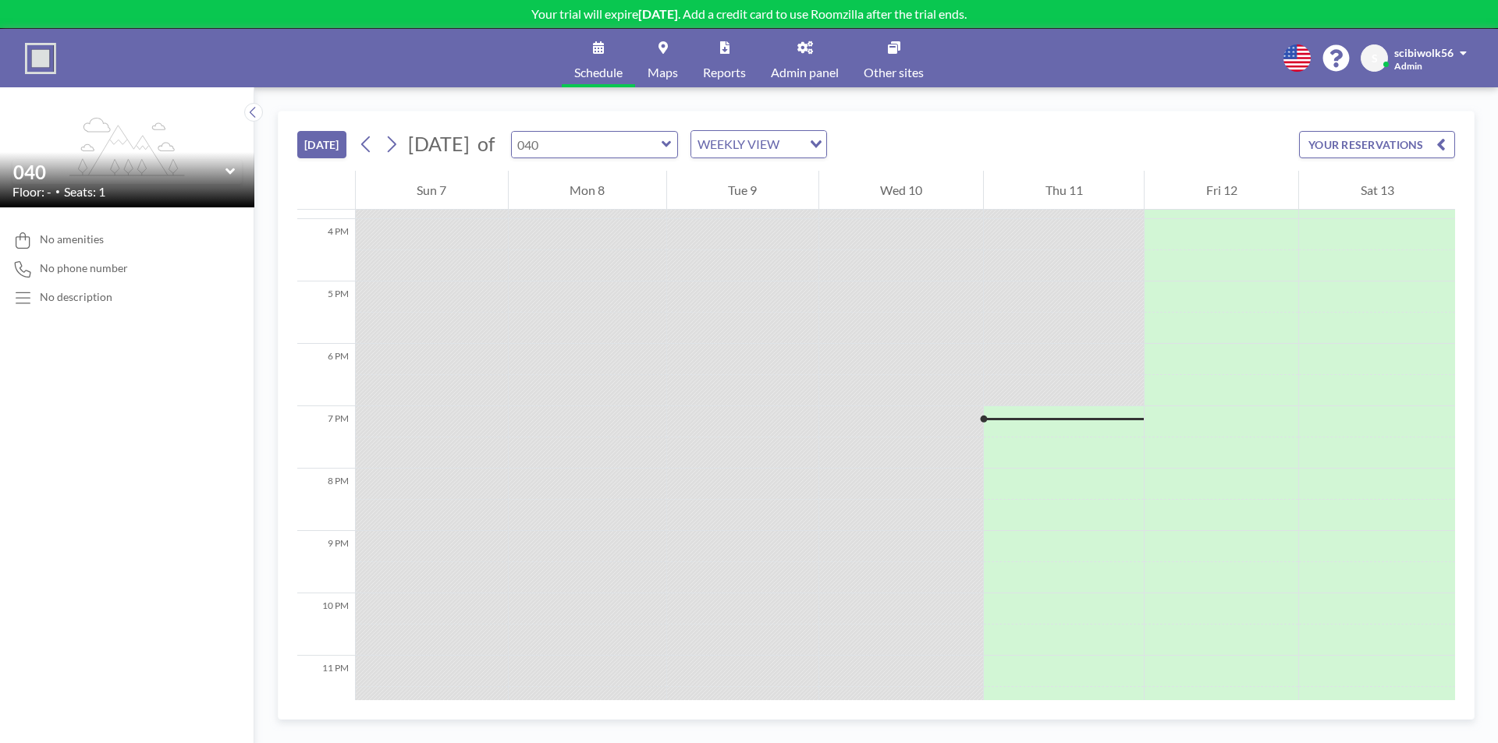
click at [640, 140] on input "text" at bounding box center [587, 145] width 150 height 26
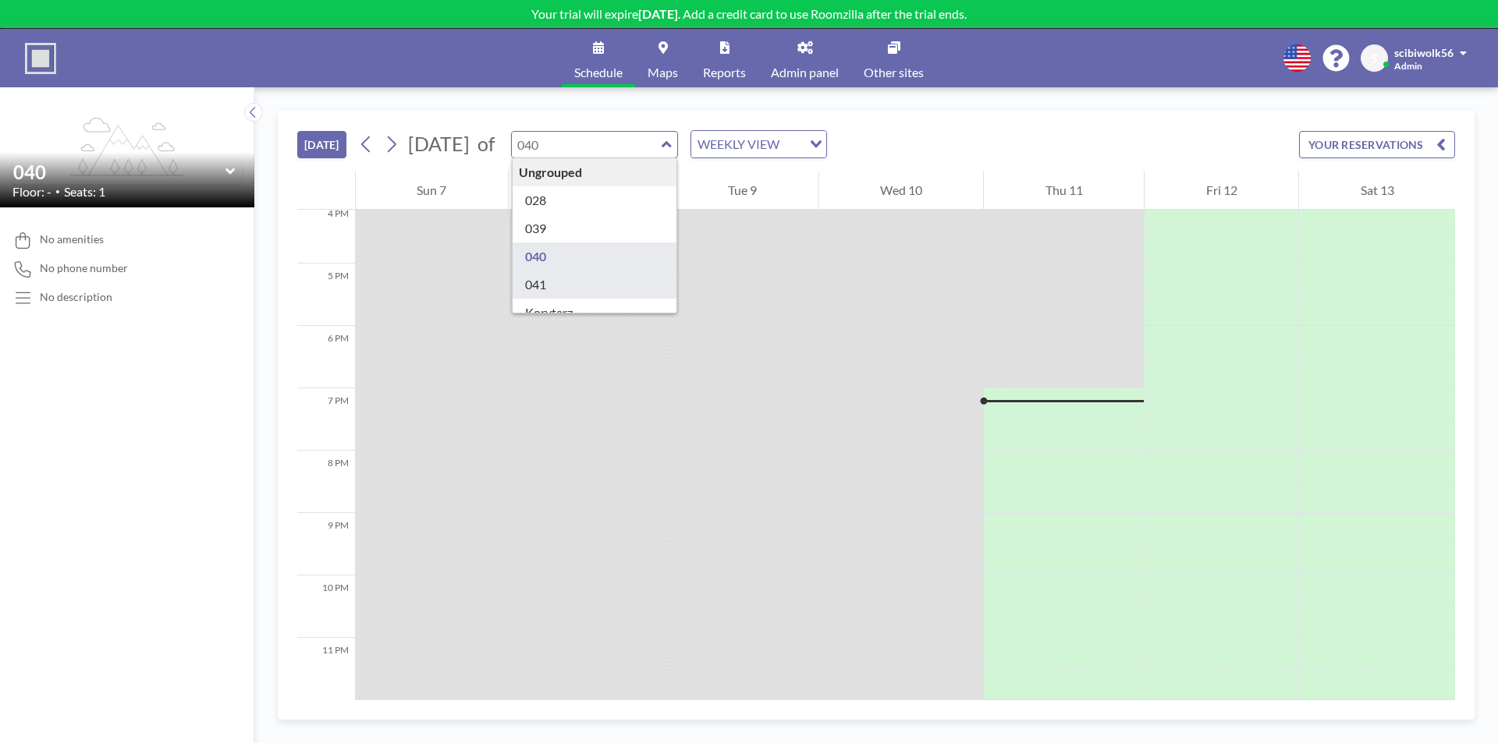
type input "041"
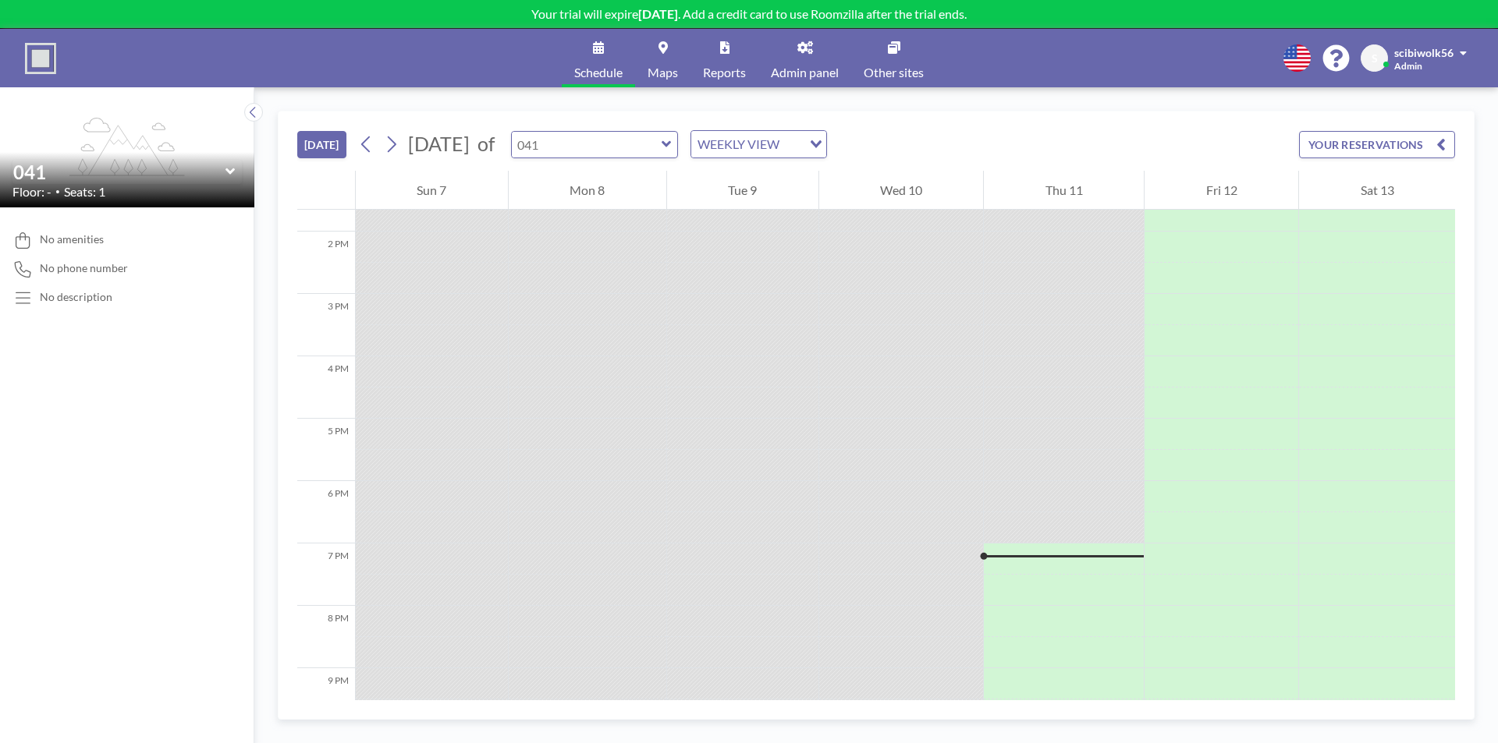
click at [644, 139] on input "text" at bounding box center [587, 145] width 150 height 26
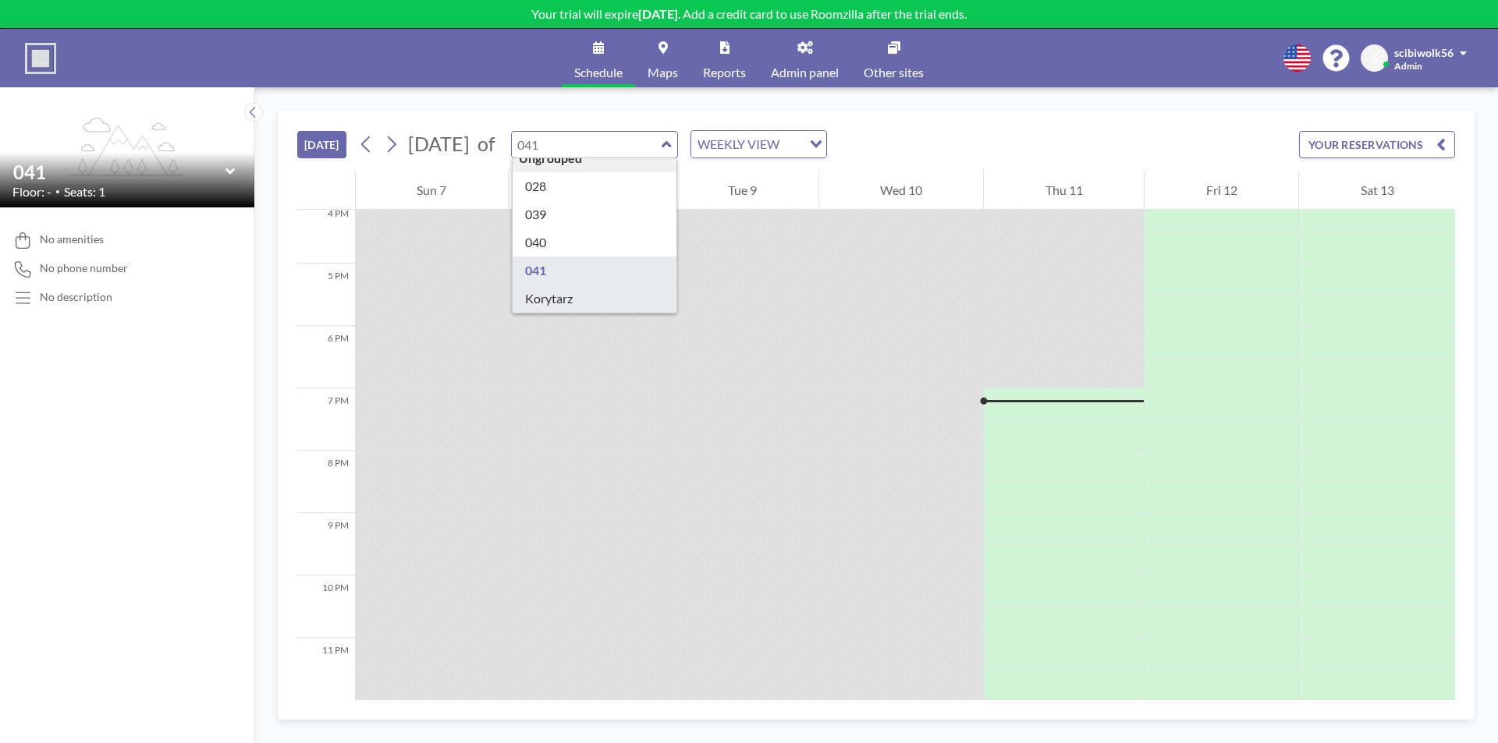
scroll to position [22, 0]
type input "Korytarz"
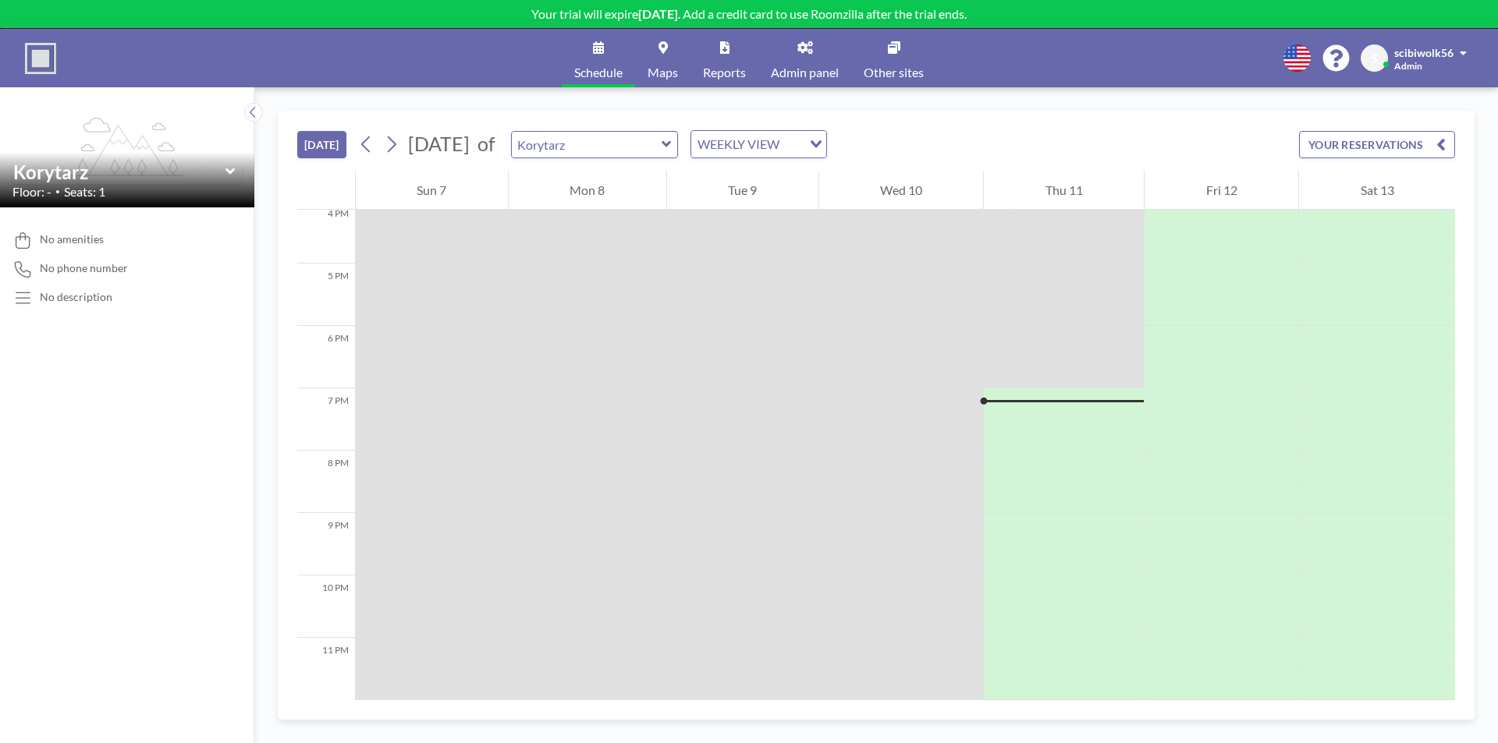
click at [826, 134] on div "WEEKLY VIEW Loading..." at bounding box center [758, 144] width 135 height 27
click at [839, 165] on li "DAILY VIEW" at bounding box center [838, 172] width 133 height 23
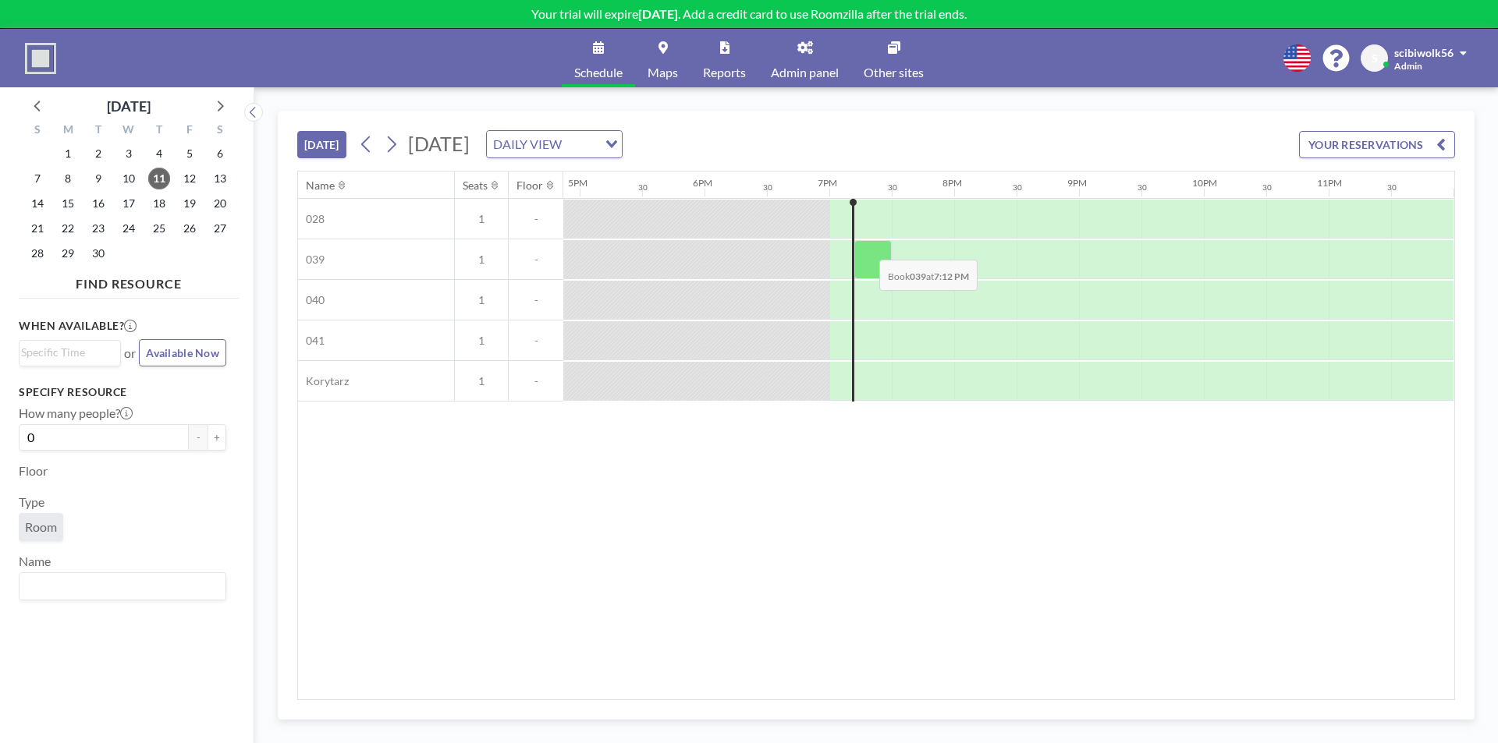
scroll to position [0, 2106]
click at [867, 248] on div at bounding box center [872, 259] width 37 height 39
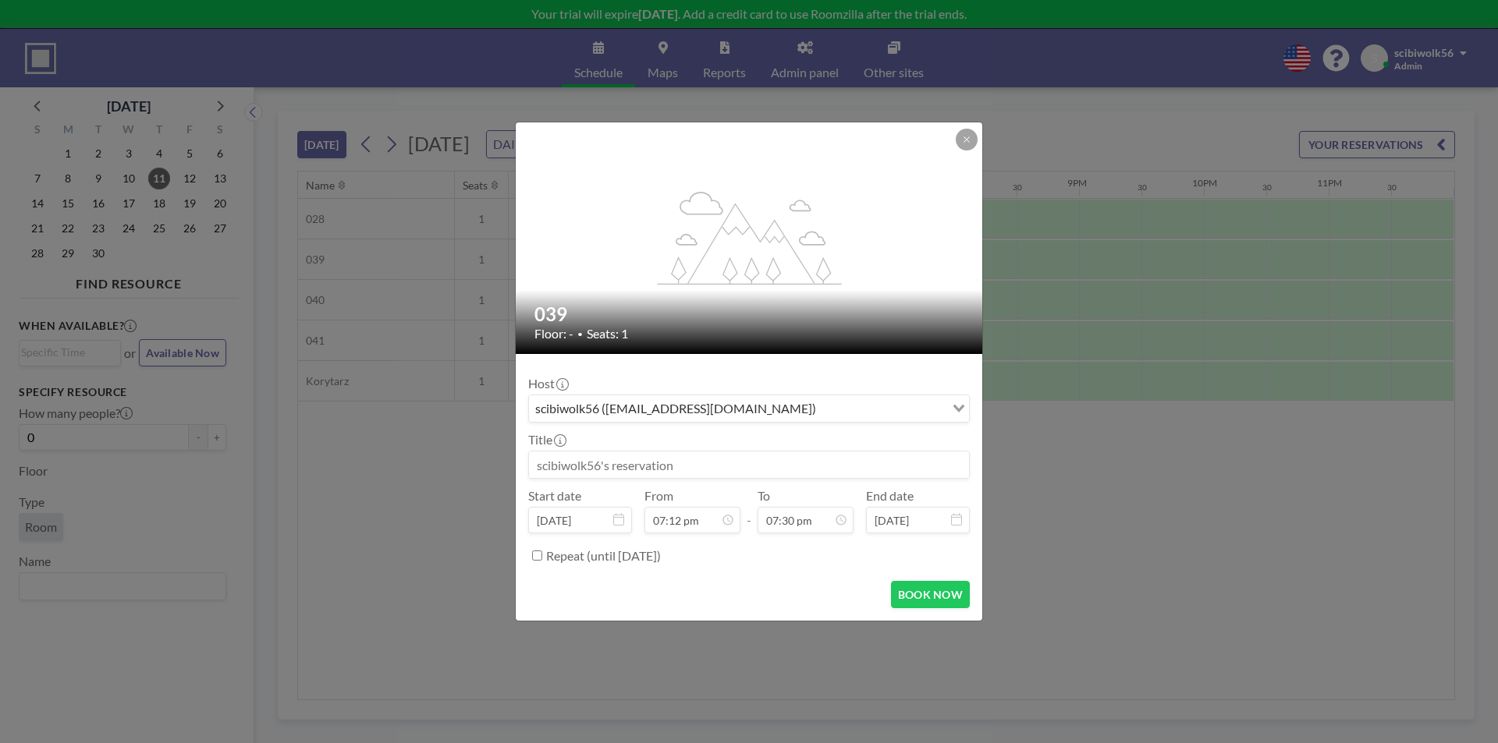
click at [928, 408] on input "Search for option" at bounding box center [882, 409] width 122 height 20
click at [928, 408] on input "Search for option" at bounding box center [739, 409] width 419 height 20
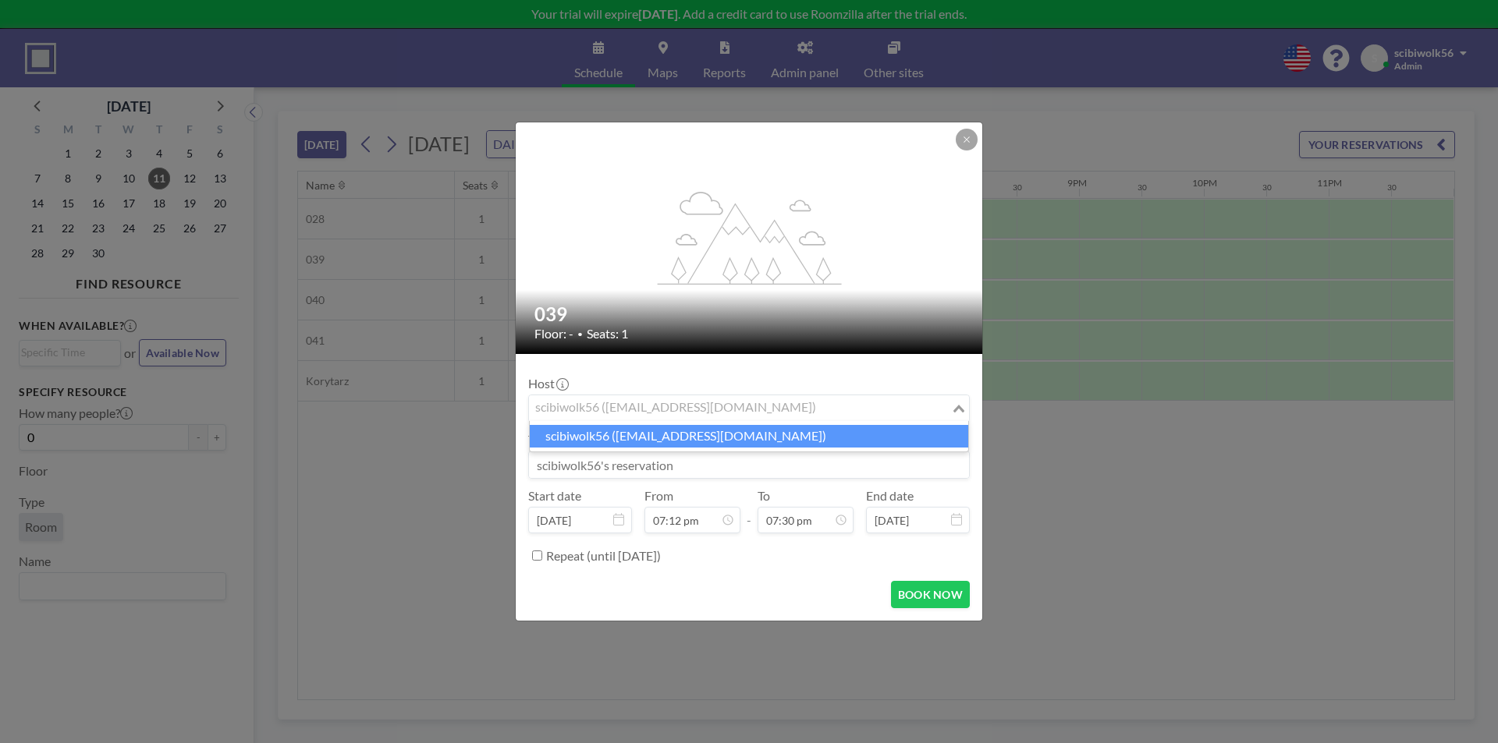
click at [769, 464] on input at bounding box center [749, 465] width 440 height 27
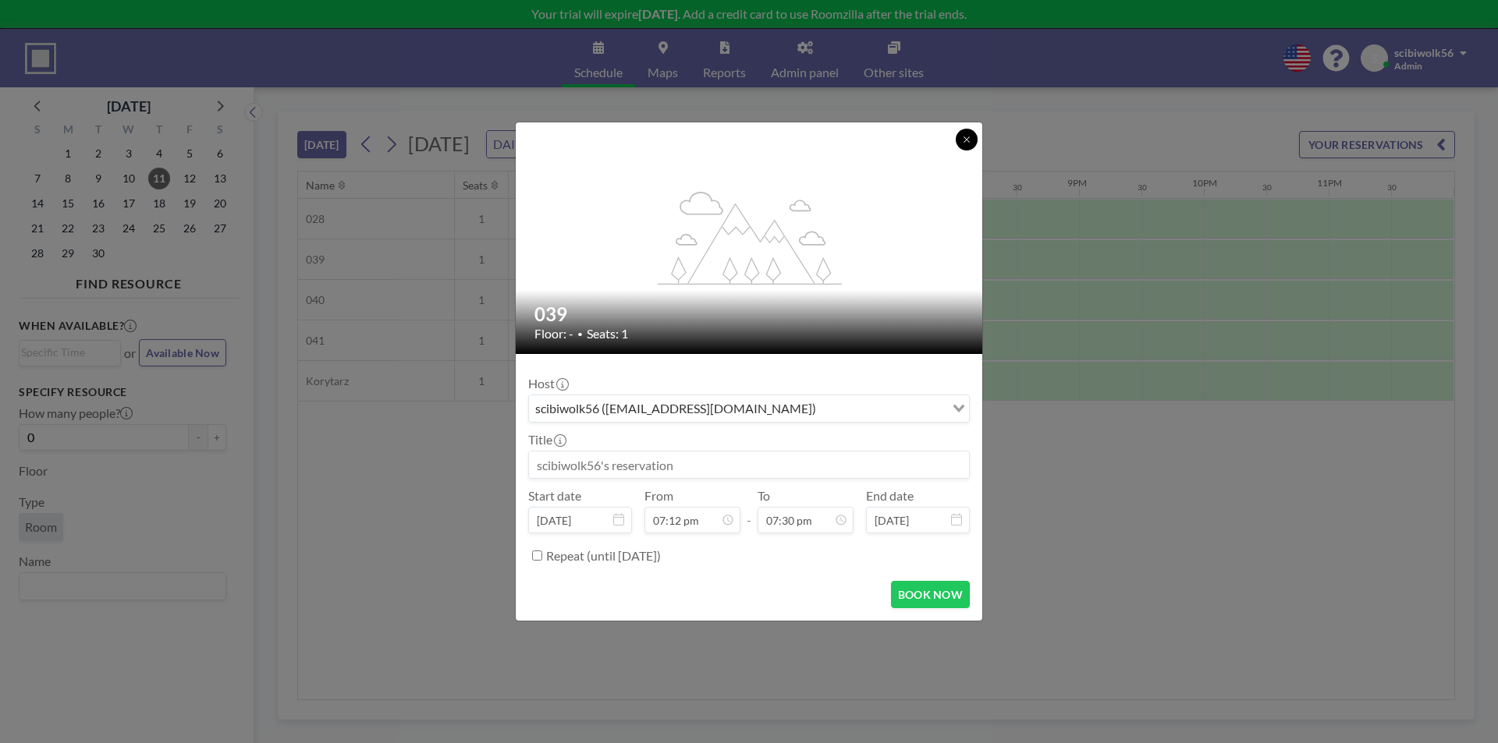
click at [964, 135] on icon at bounding box center [966, 139] width 9 height 9
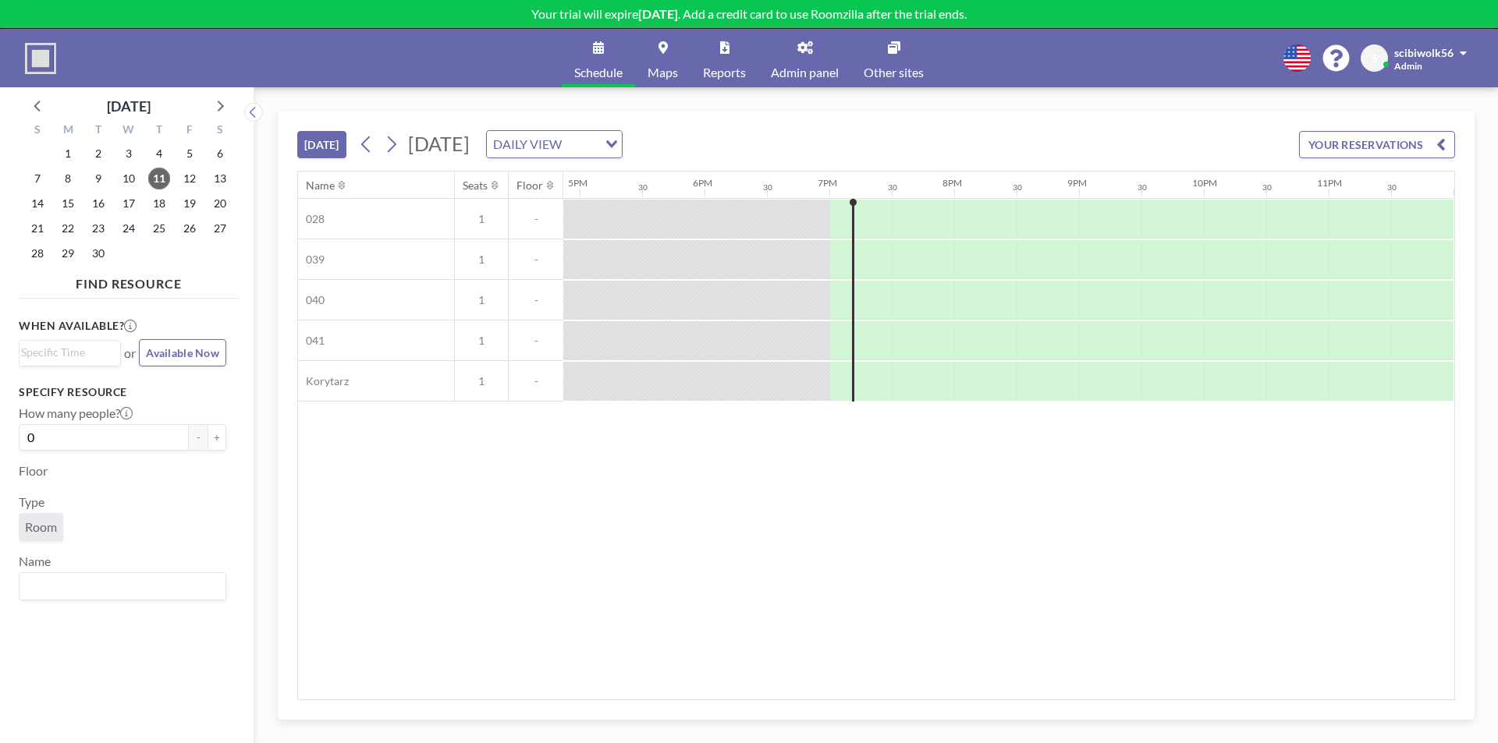
click at [918, 15] on p "Your trial will expire in 14 days . Add a credit card to use Roomzilla after th…" at bounding box center [749, 14] width 1498 height 16
click at [907, 225] on div at bounding box center [923, 219] width 62 height 39
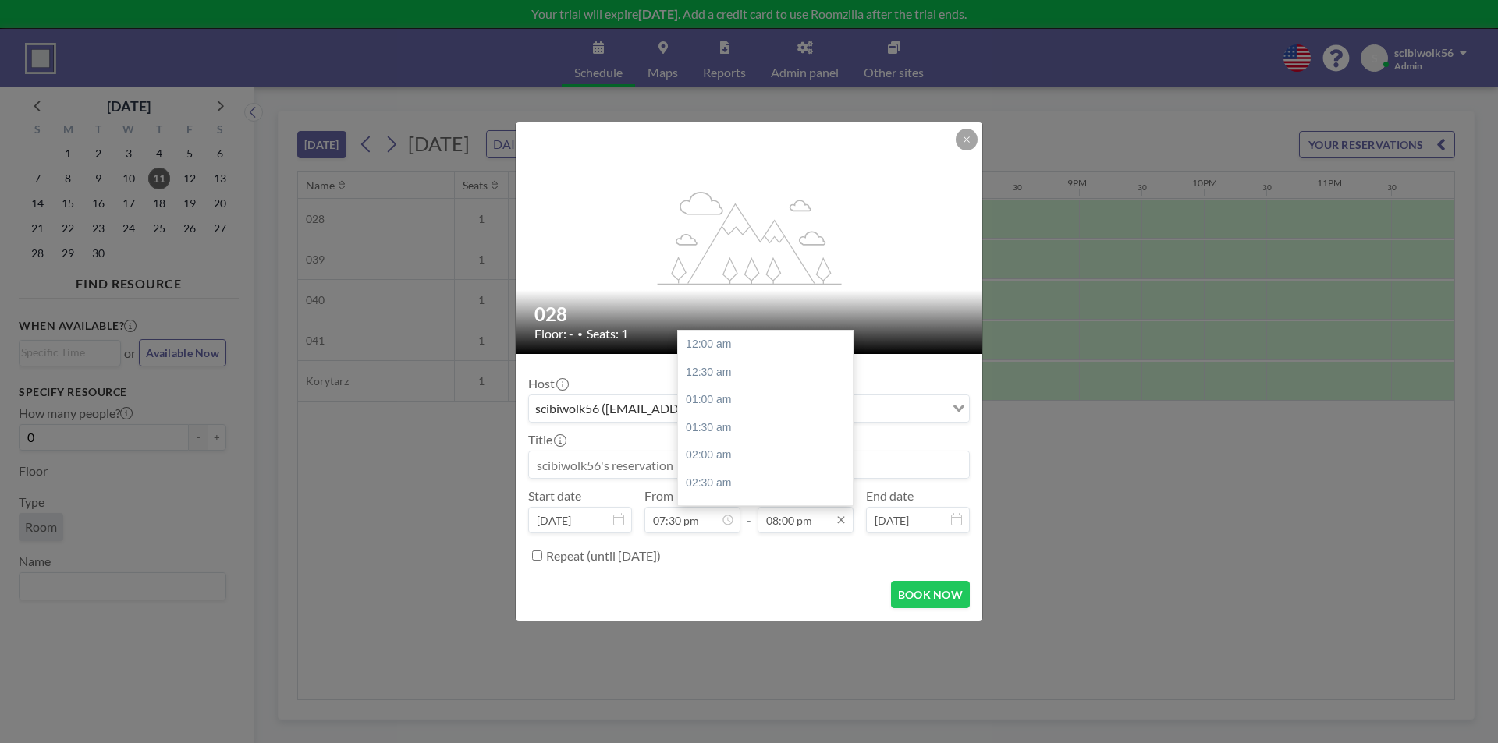
scroll to position [1111, 0]
click at [674, 372] on div "08:00 pm" at bounding box center [736, 373] width 183 height 28
type input "08:00 pm"
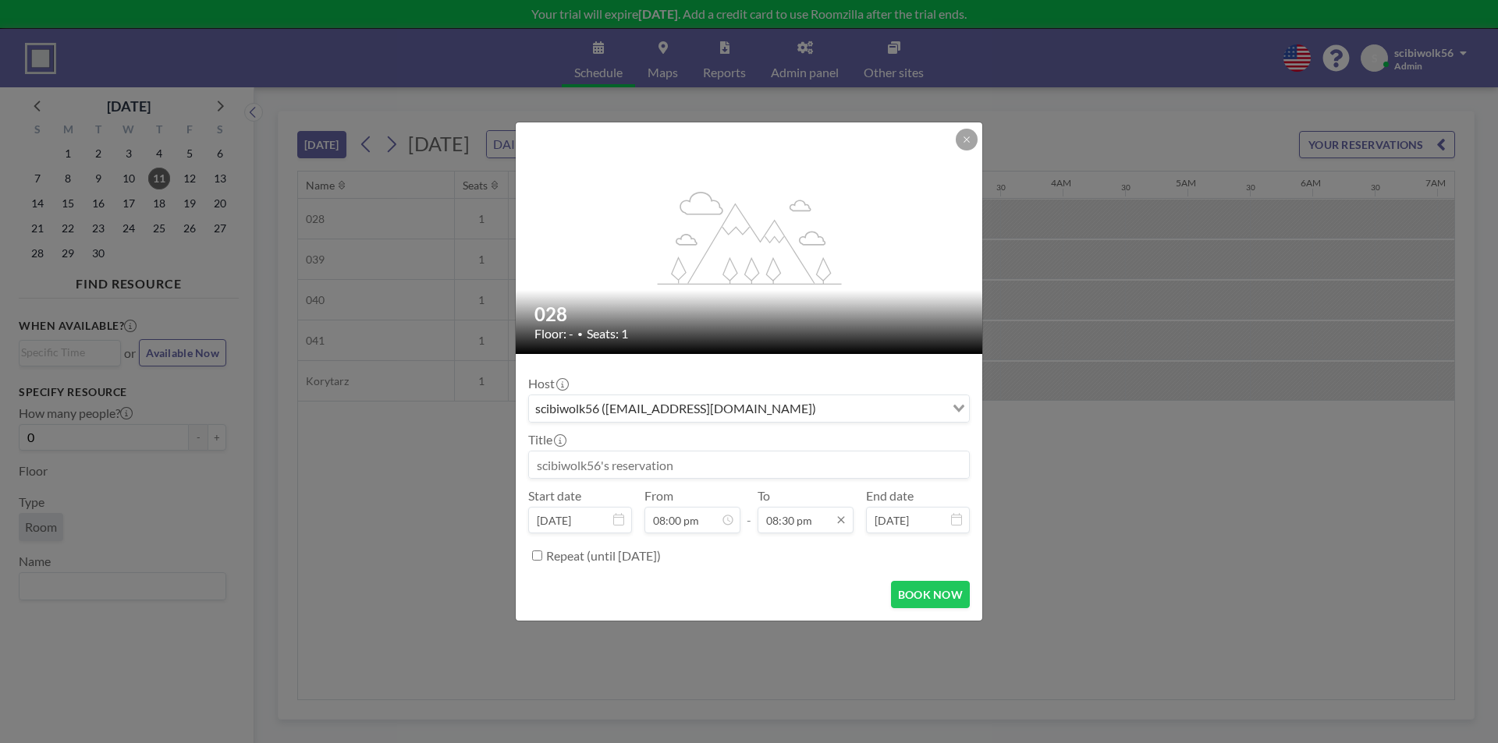
scroll to position [1138, 0]
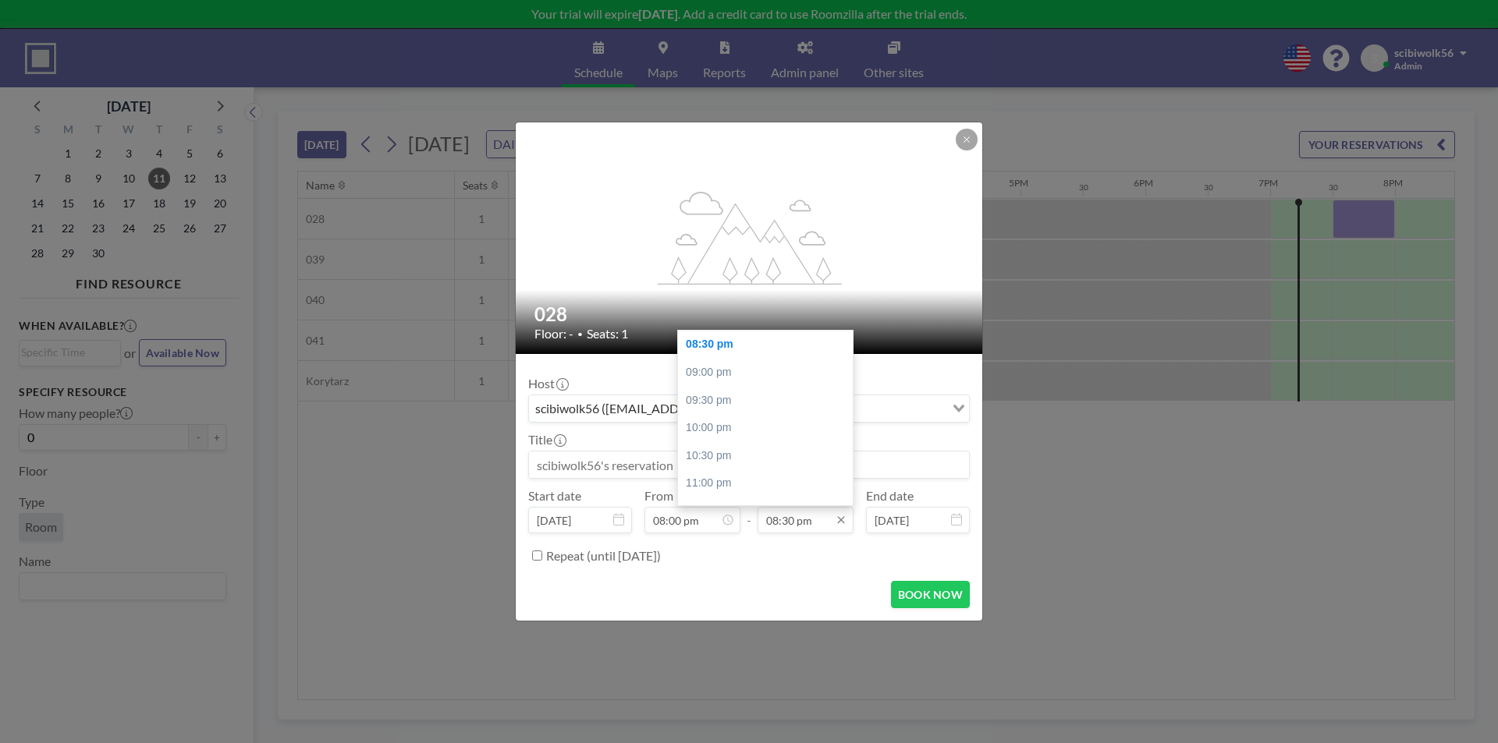
click at [784, 531] on input "08:30 pm" at bounding box center [805, 520] width 96 height 27
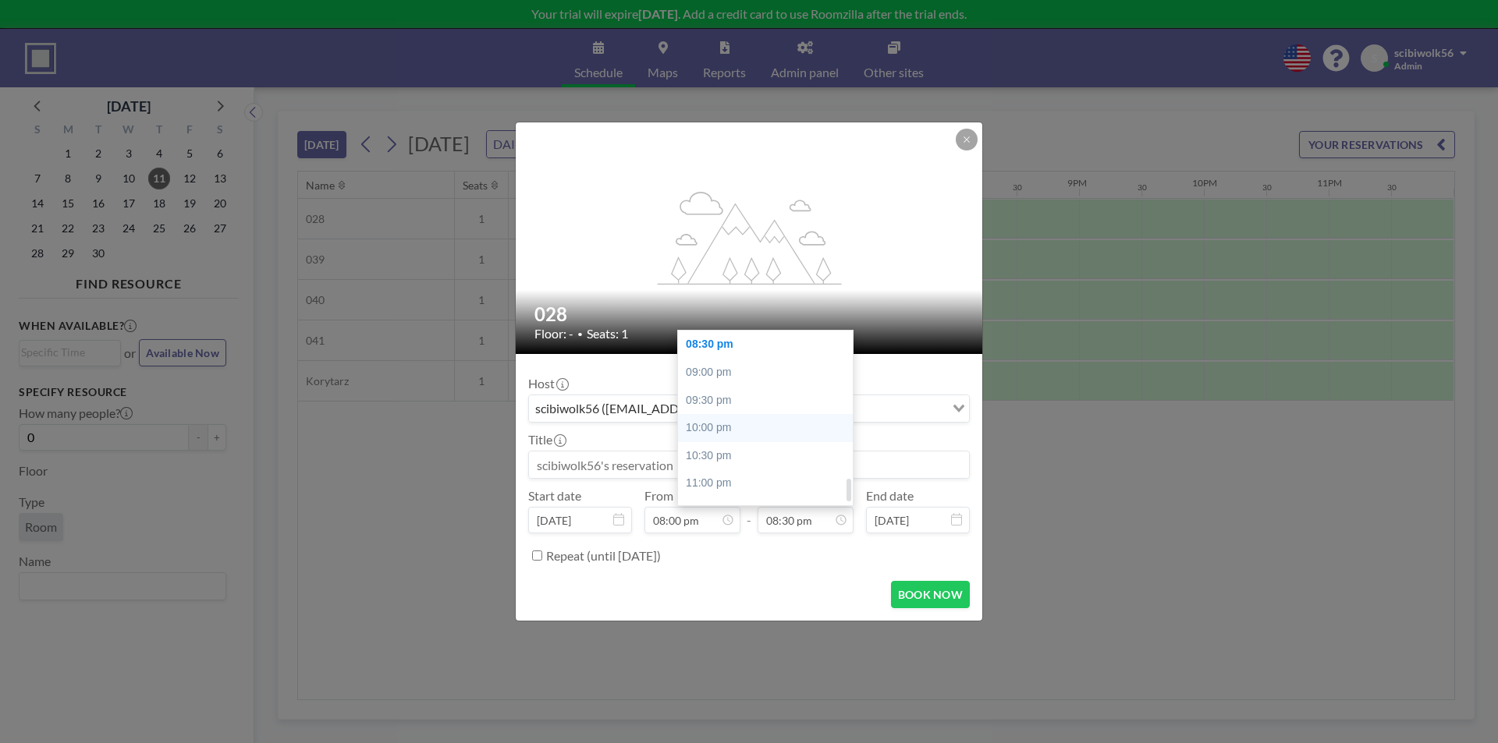
click at [711, 426] on div "10:00 pm" at bounding box center [769, 428] width 183 height 28
type input "10:00 pm"
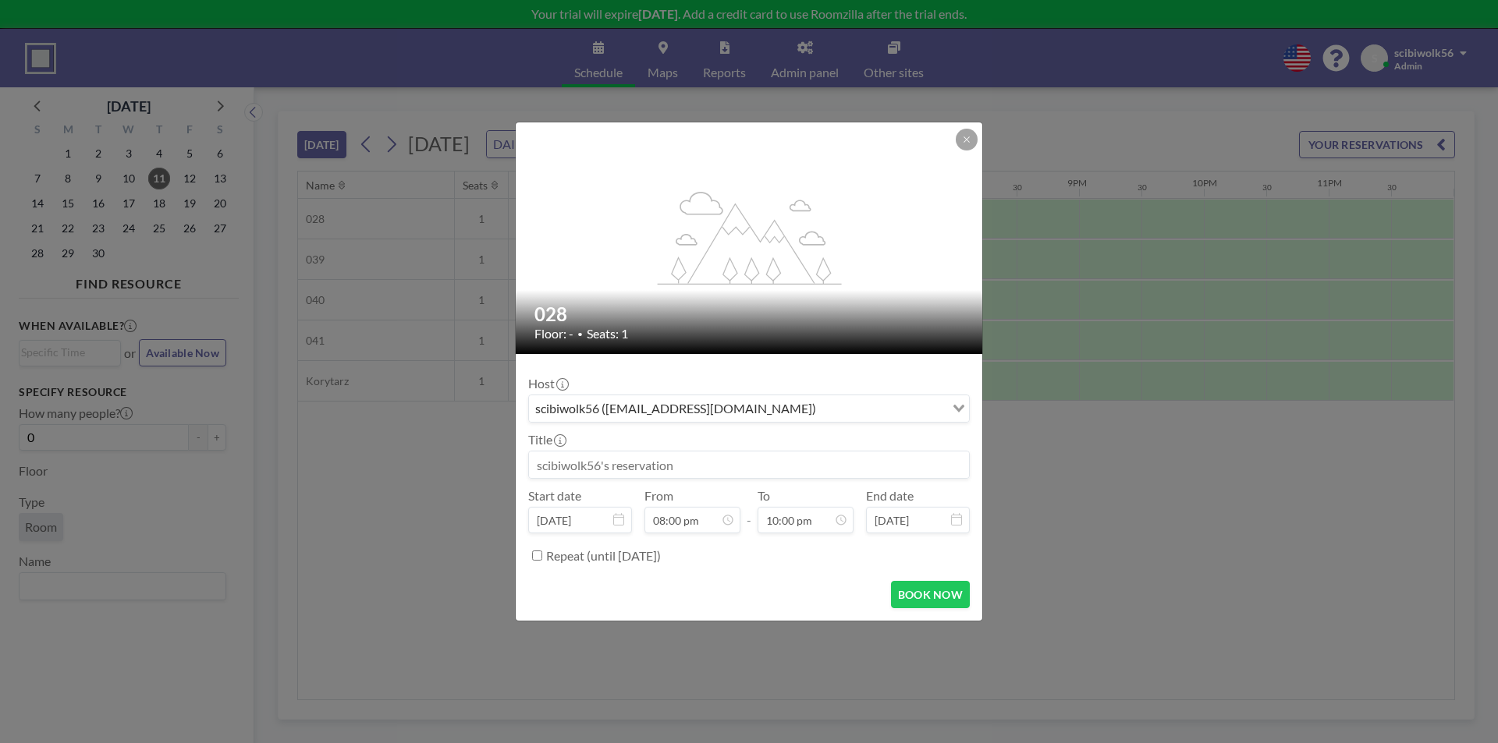
scroll to position [28, 0]
click at [821, 406] on input "Search for option" at bounding box center [882, 409] width 122 height 20
click at [800, 406] on input "Search for option" at bounding box center [739, 409] width 419 height 20
click at [906, 587] on button "BOOK NOW" at bounding box center [930, 594] width 79 height 27
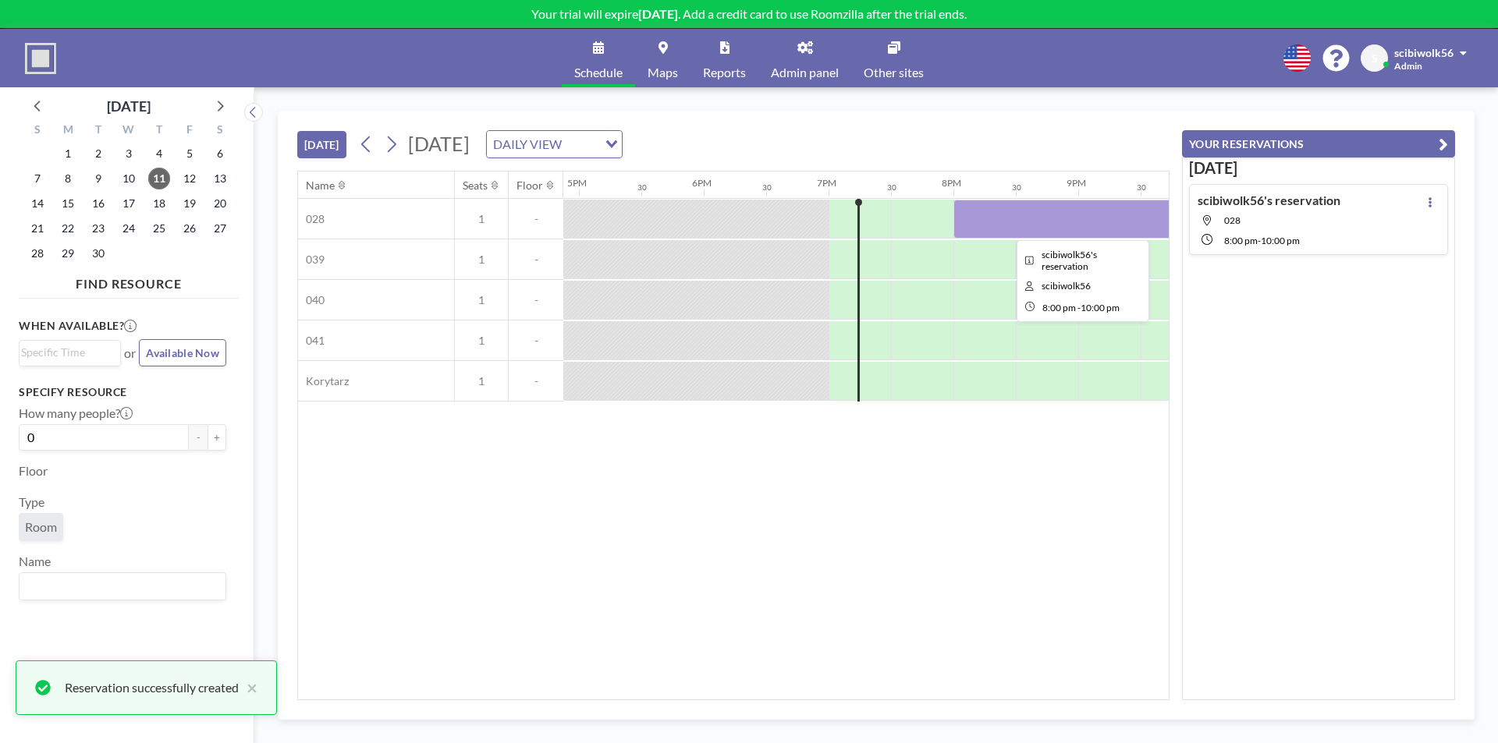
click at [1060, 229] on div at bounding box center [1078, 219] width 250 height 39
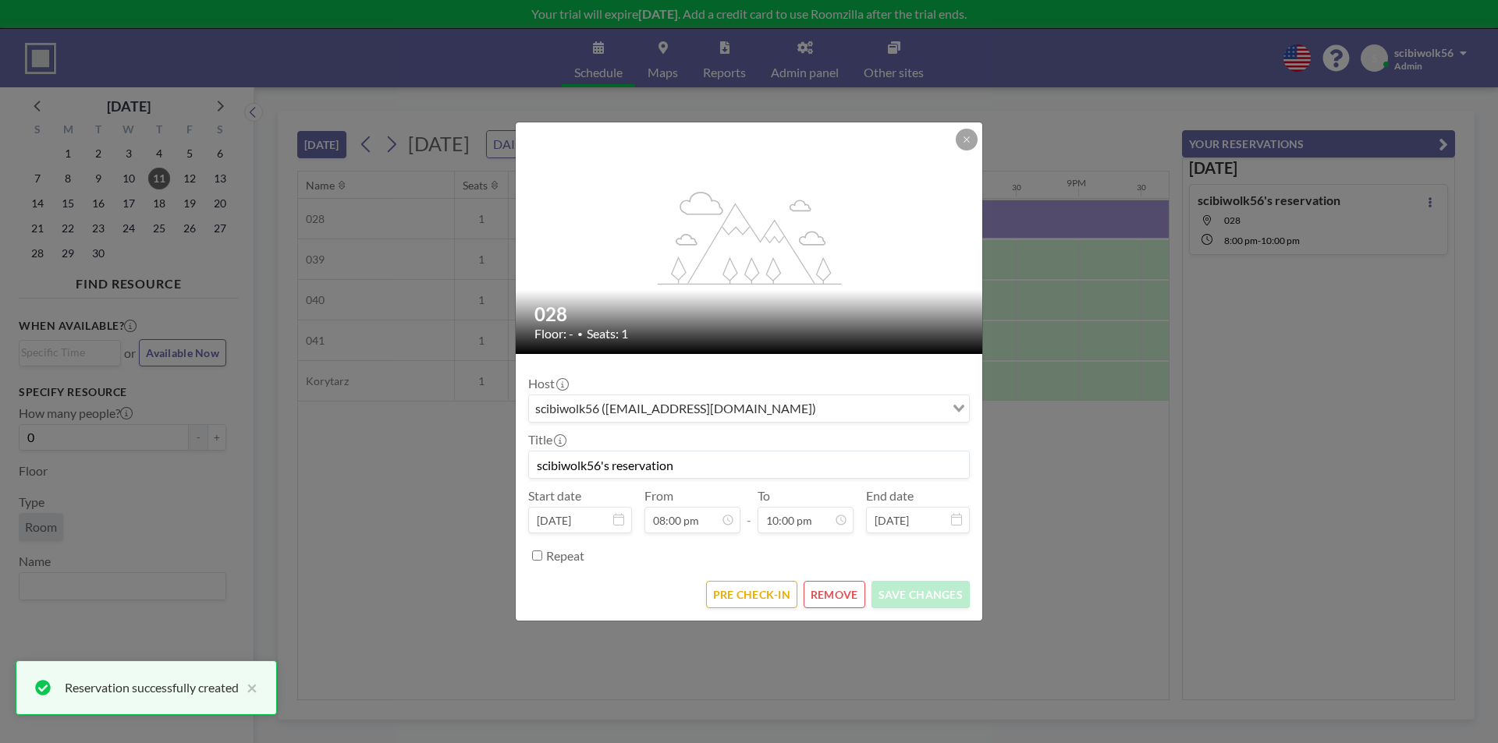
scroll to position [1158, 0]
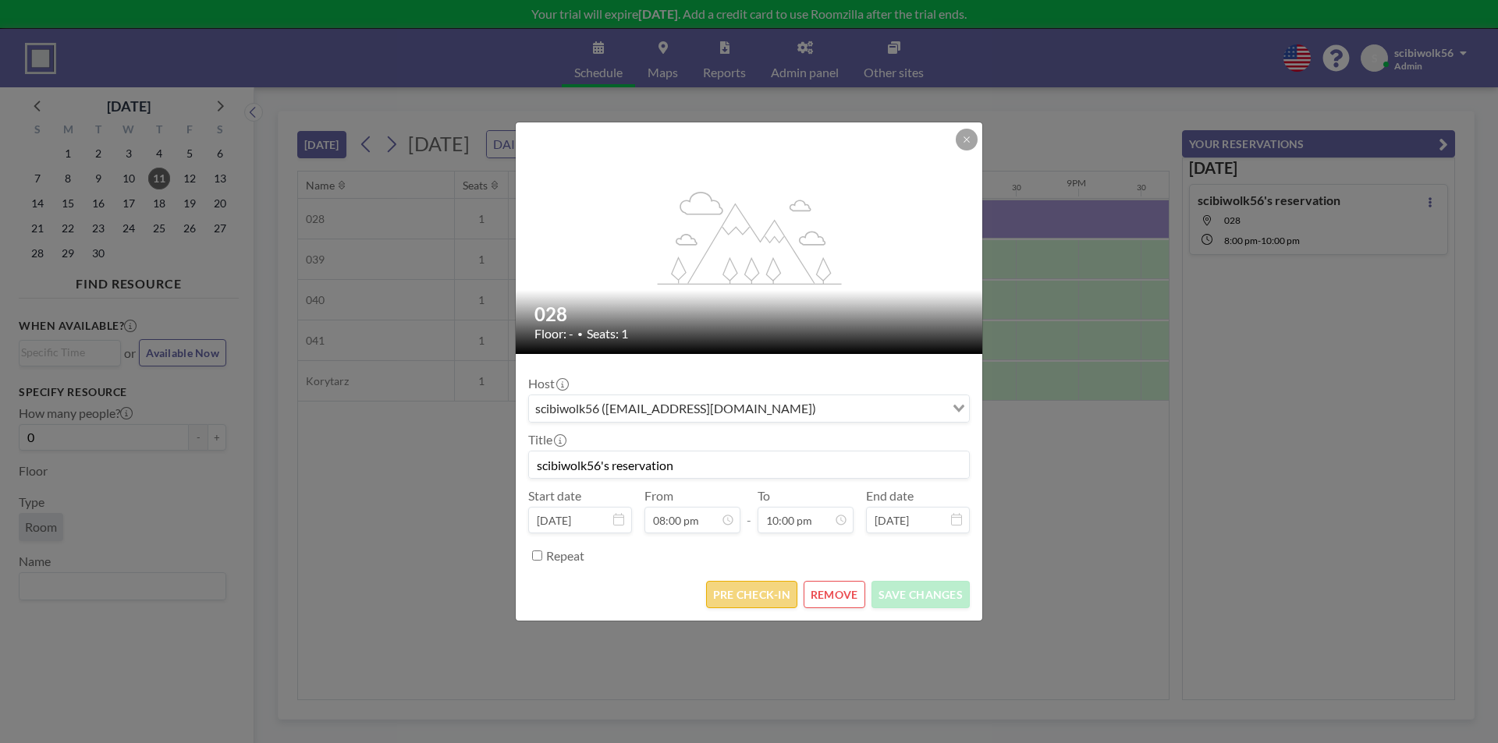
click at [786, 596] on button "PRE CHECK-IN" at bounding box center [751, 594] width 91 height 27
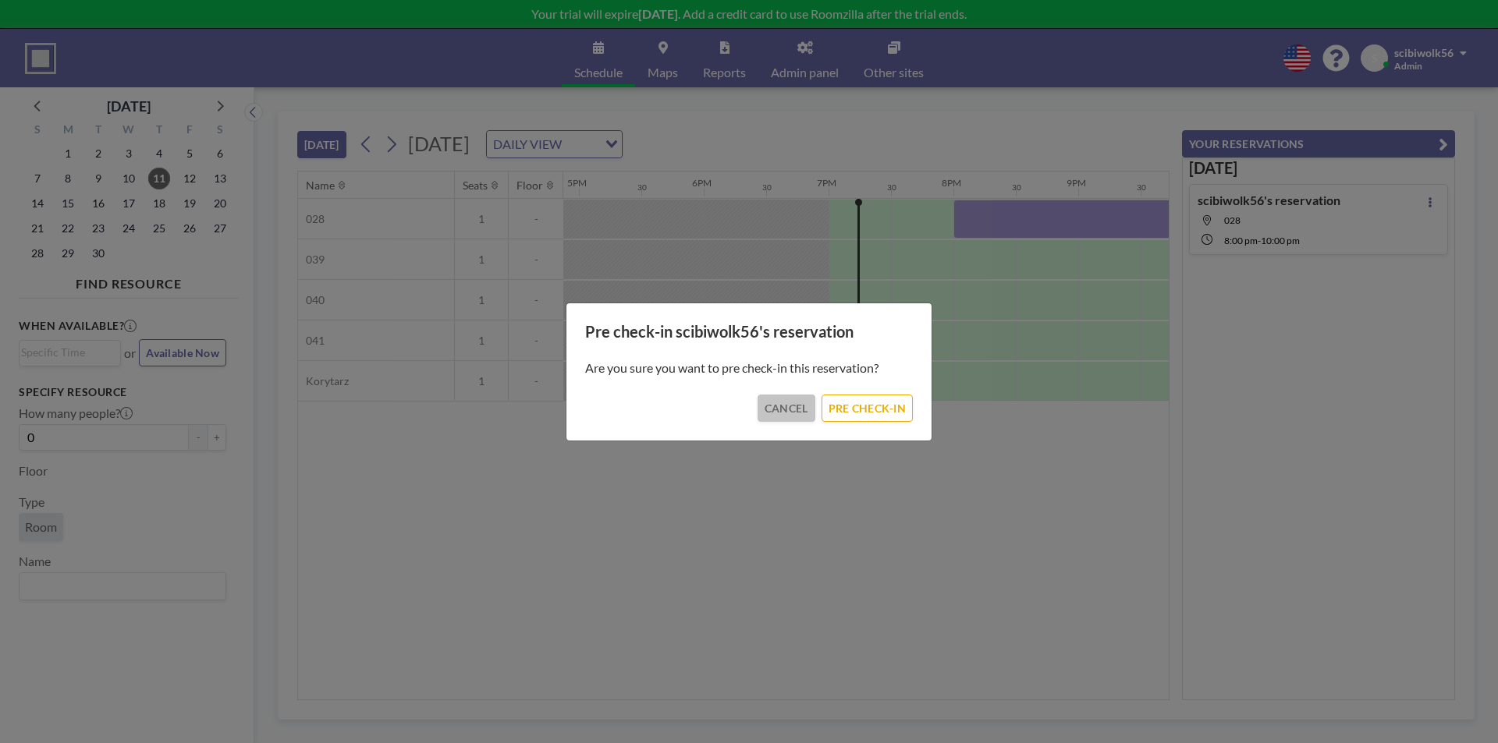
click at [793, 419] on button "CANCEL" at bounding box center [786, 408] width 58 height 27
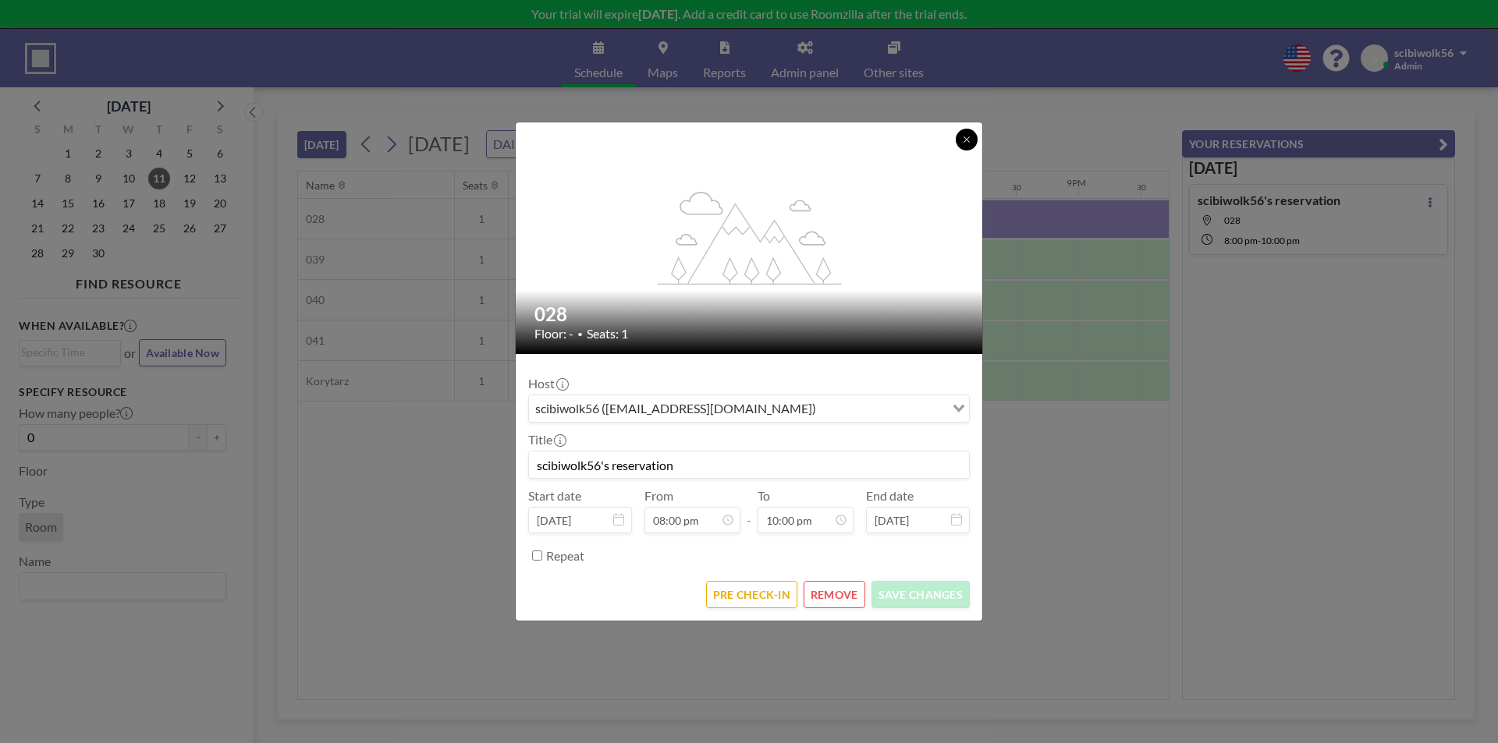
click at [969, 143] on icon at bounding box center [966, 139] width 9 height 9
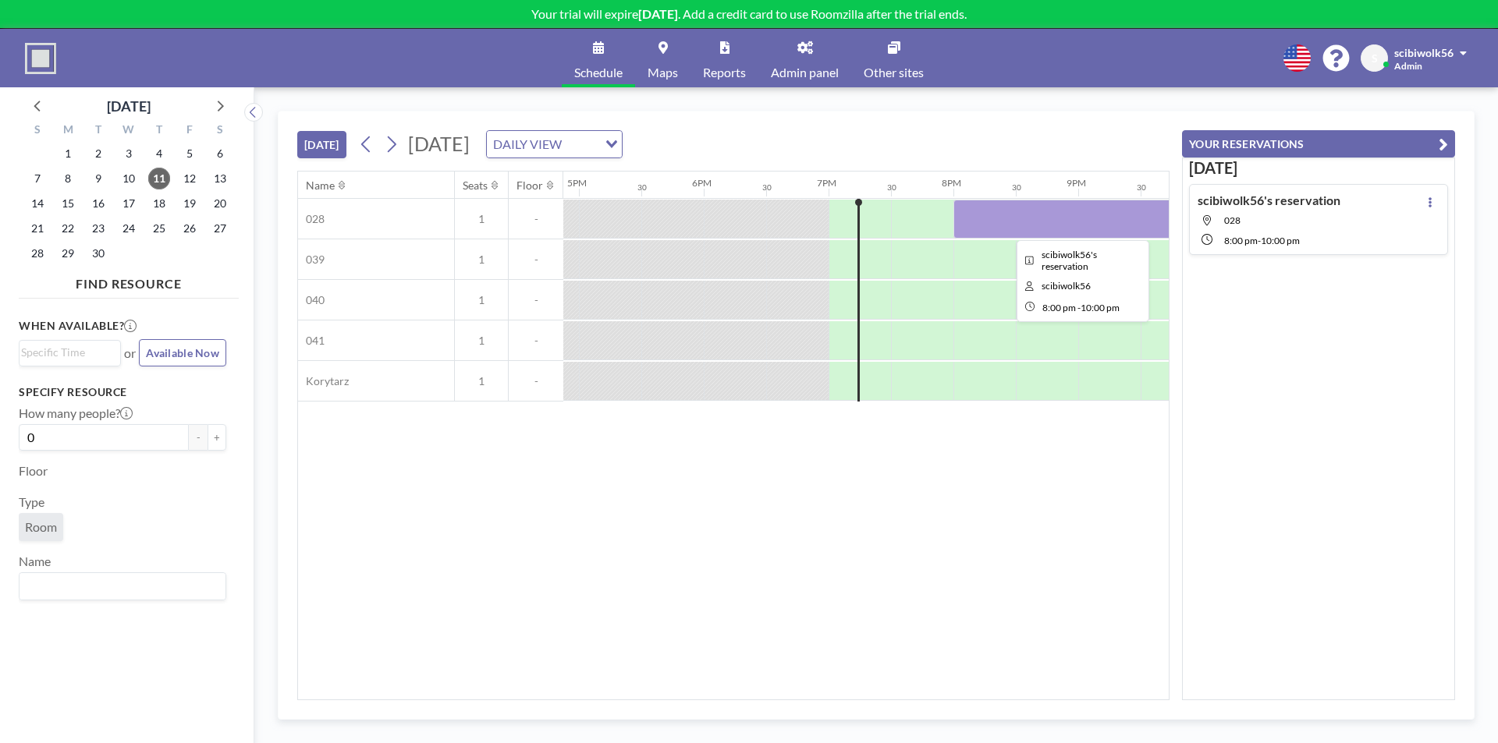
click at [1058, 212] on div at bounding box center [1078, 219] width 250 height 39
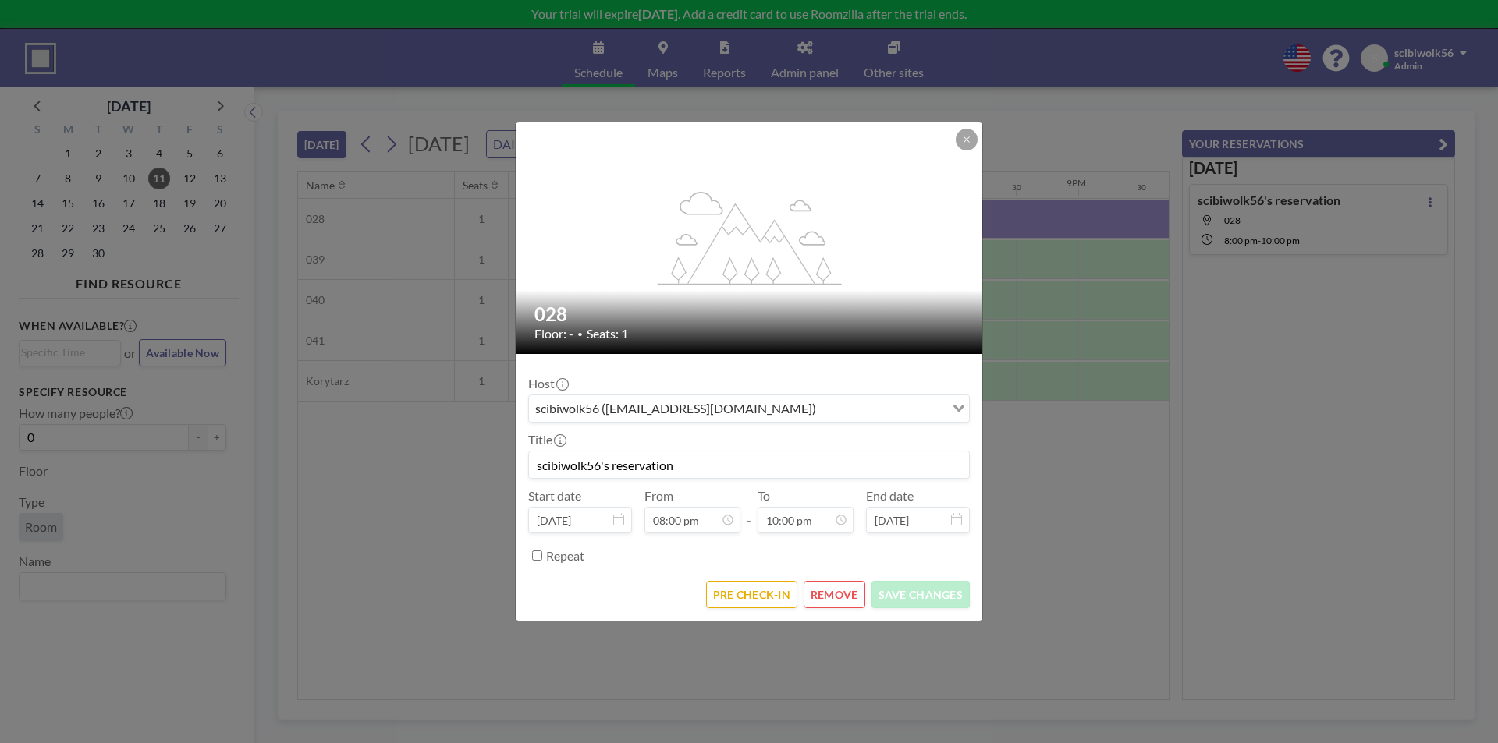
click at [844, 599] on button "REMOVE" at bounding box center [834, 594] width 62 height 27
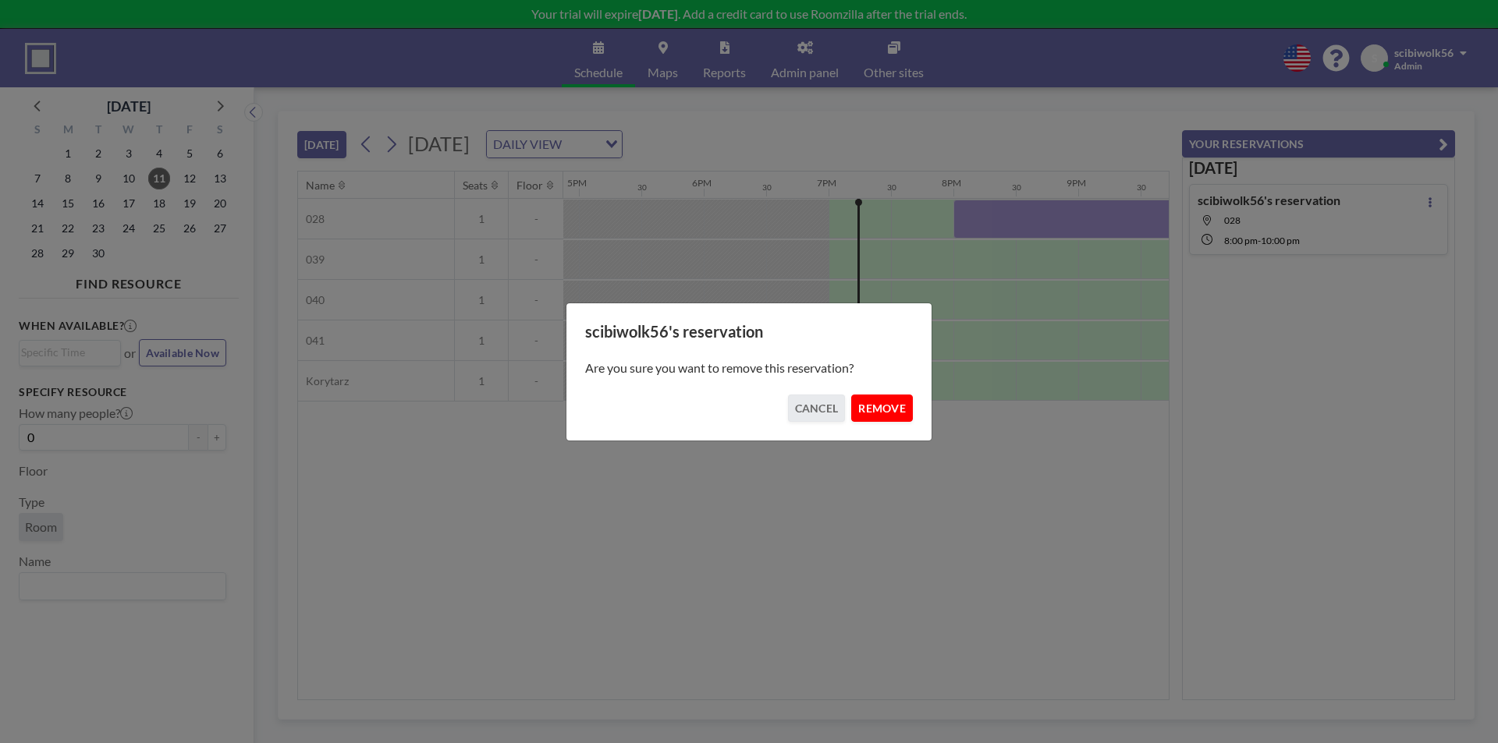
click at [889, 411] on button "REMOVE" at bounding box center [882, 408] width 62 height 27
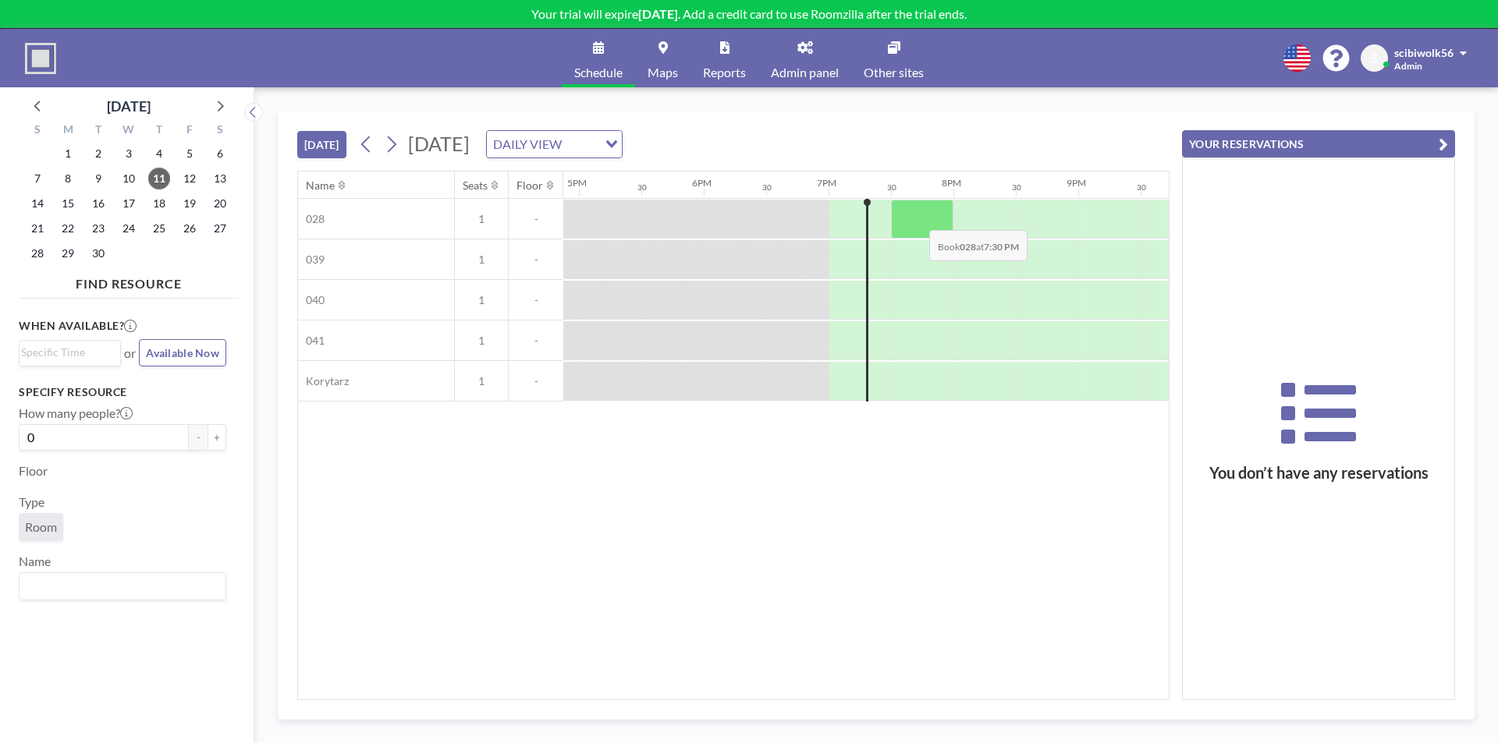
click at [917, 218] on div at bounding box center [922, 219] width 62 height 39
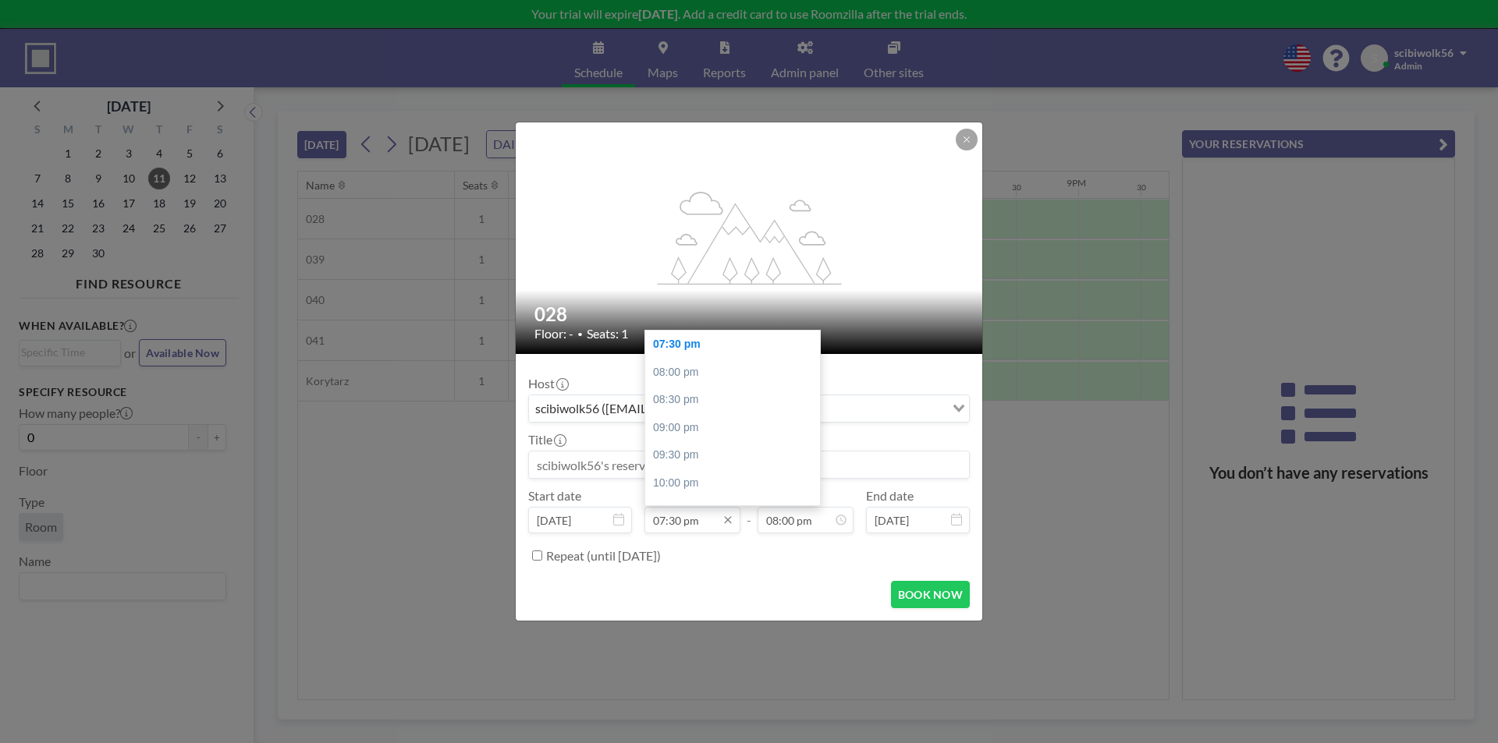
click at [687, 520] on input "07:30 pm" at bounding box center [692, 520] width 96 height 27
click at [718, 557] on div "Repeat (until [DATE])" at bounding box center [758, 556] width 424 height 26
click at [576, 413] on div "scibiwolk56 ([EMAIL_ADDRESS][DOMAIN_NAME])" at bounding box center [737, 407] width 416 height 23
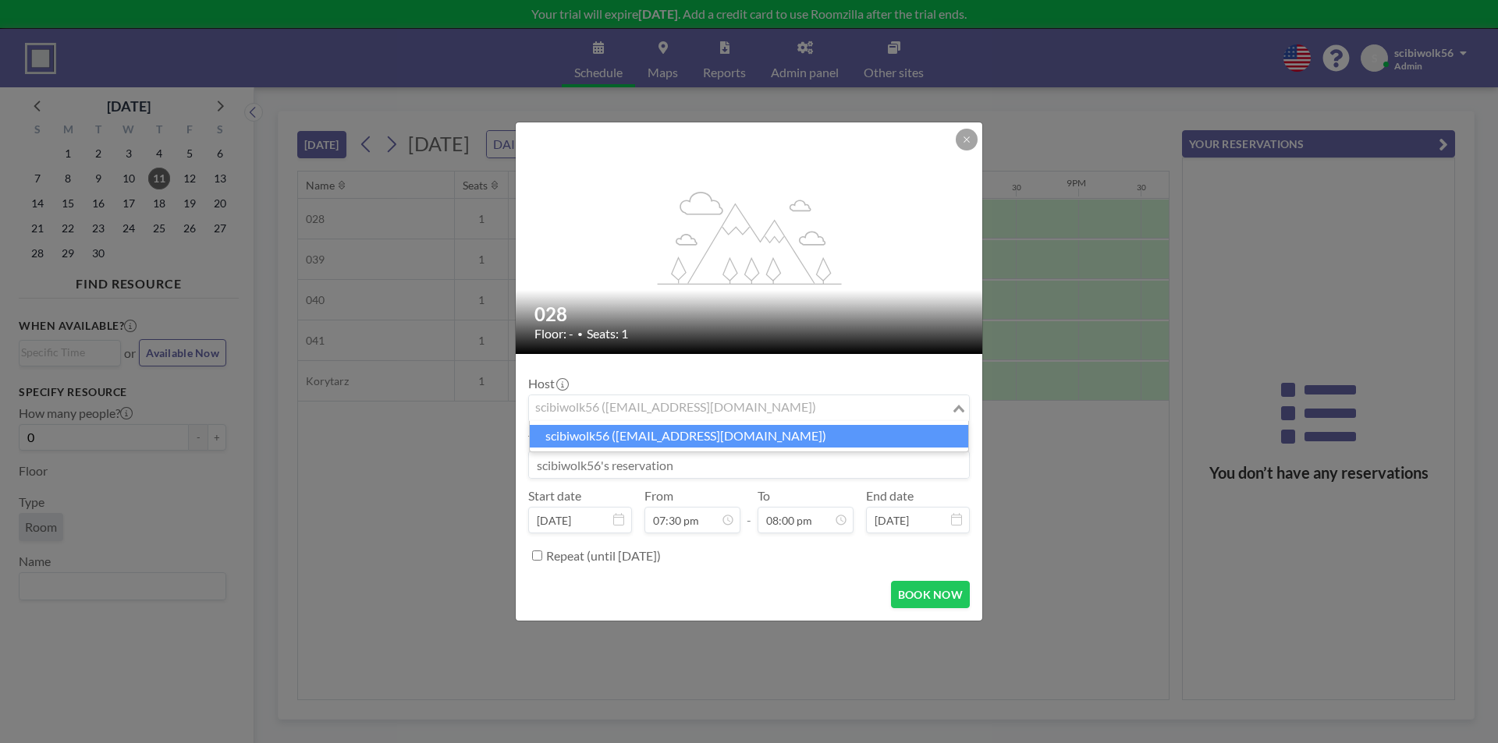
click at [627, 382] on div "Host scibiwolk56 ([EMAIL_ADDRESS][DOMAIN_NAME]) Loading..." at bounding box center [749, 399] width 442 height 47
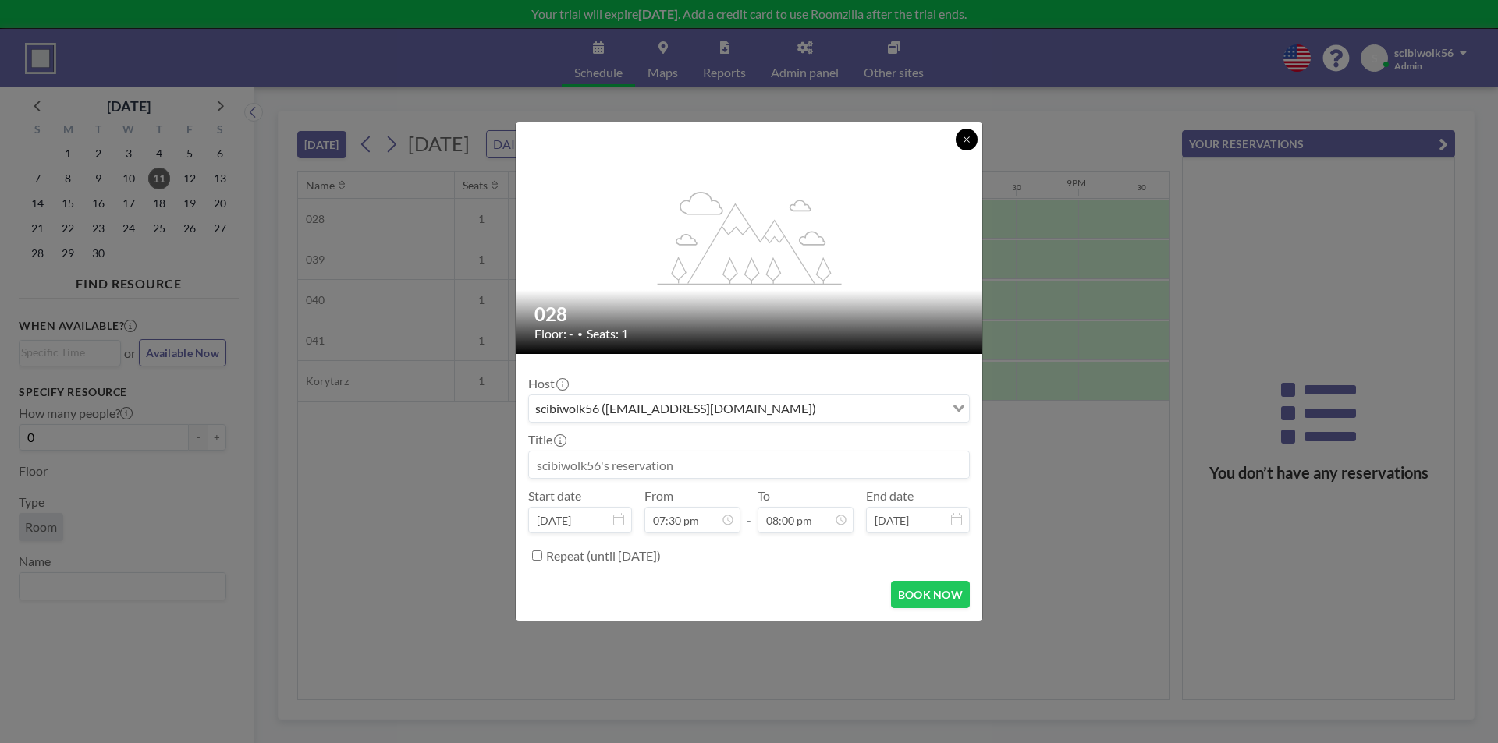
click at [970, 142] on icon at bounding box center [966, 139] width 9 height 9
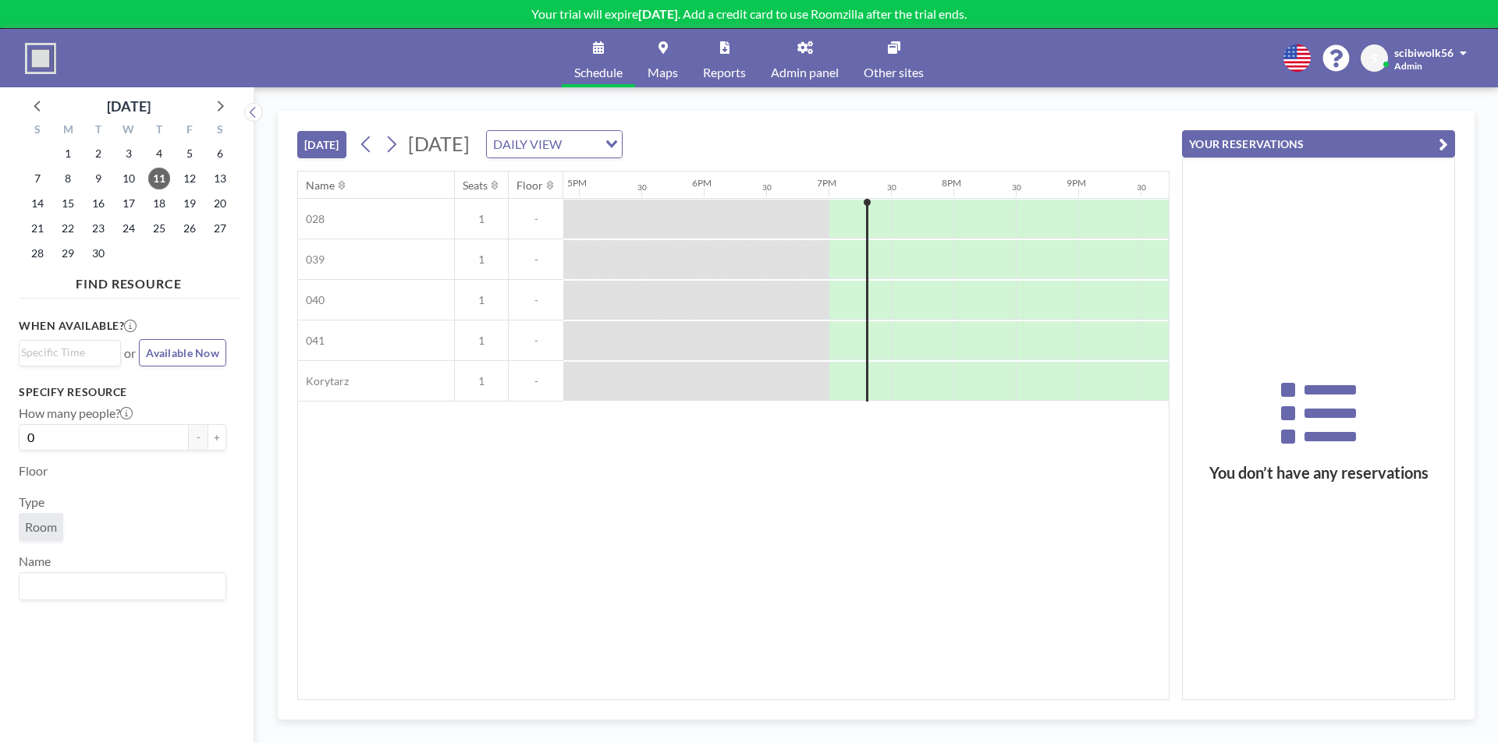
click at [825, 64] on link "Admin panel" at bounding box center [804, 58] width 93 height 59
